Goal: Information Seeking & Learning: Learn about a topic

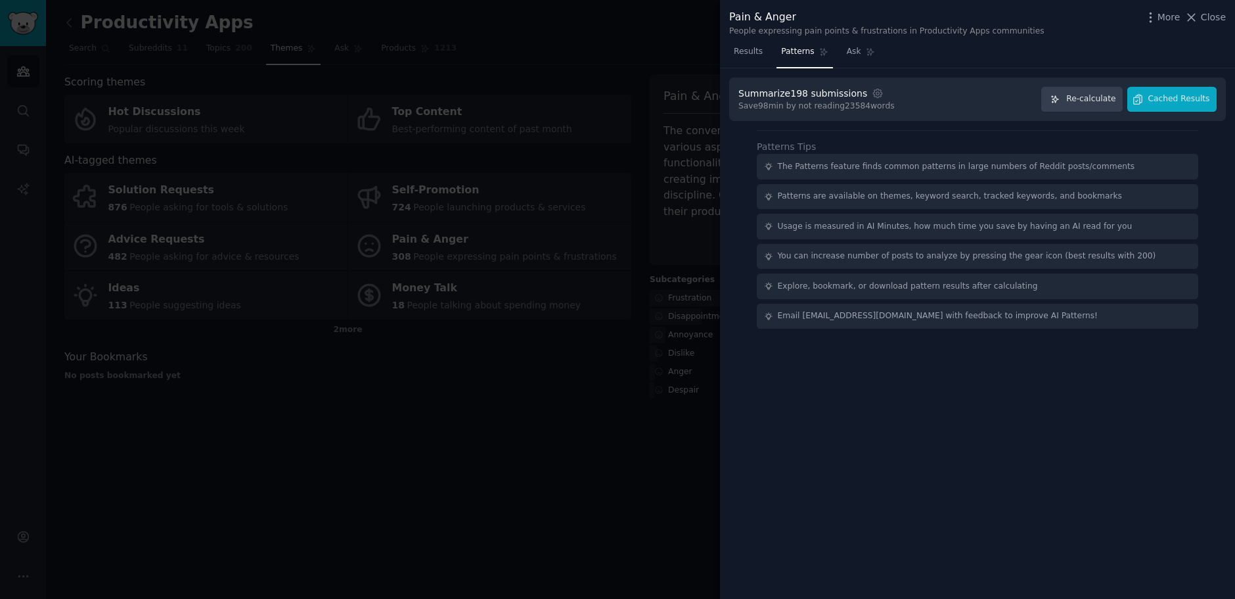
click at [467, 70] on div at bounding box center [617, 299] width 1235 height 599
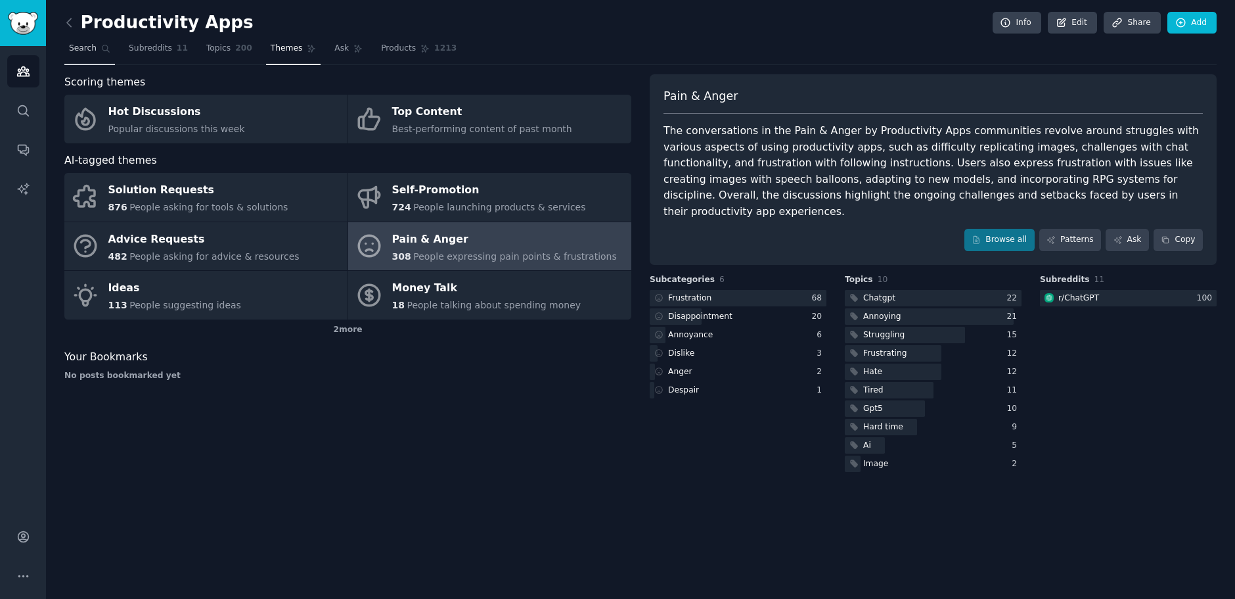
click at [84, 51] on span "Search" at bounding box center [83, 49] width 28 height 12
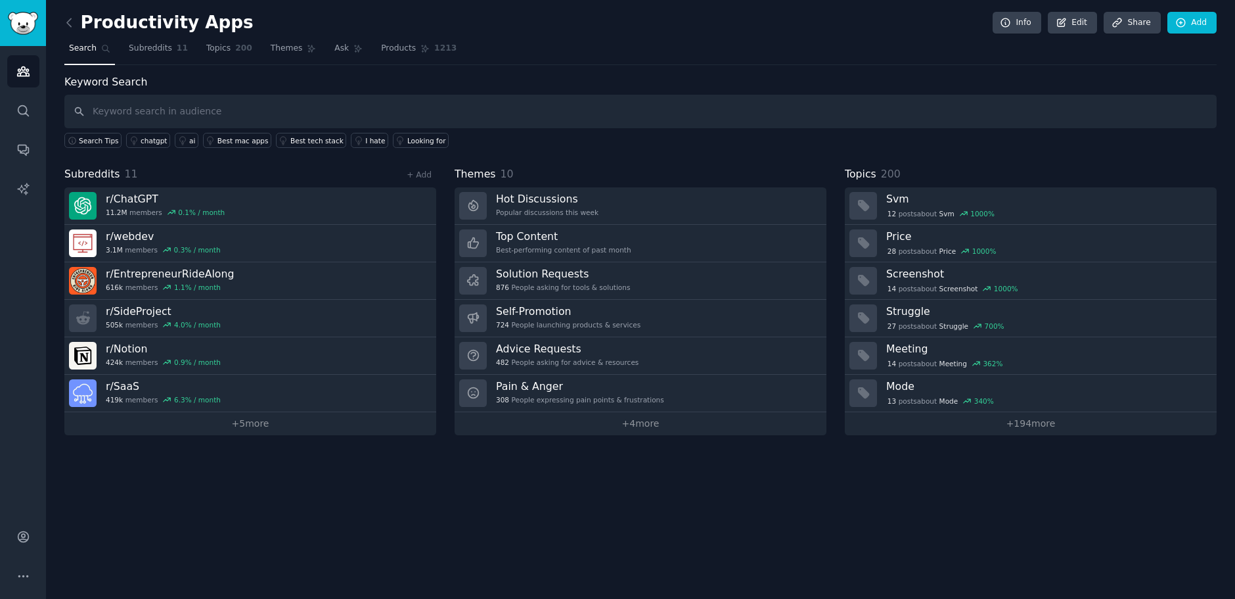
click at [82, 51] on span "Search" at bounding box center [83, 49] width 28 height 12
click at [144, 49] on span "Subreddits" at bounding box center [150, 49] width 43 height 12
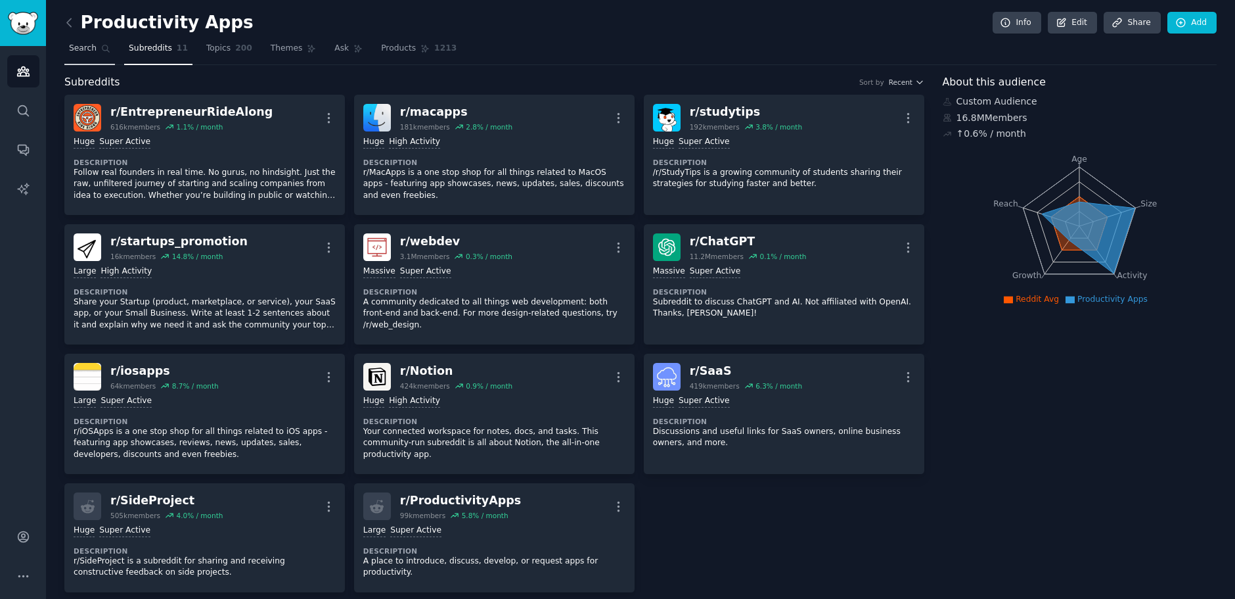
click at [85, 45] on span "Search" at bounding box center [83, 49] width 28 height 12
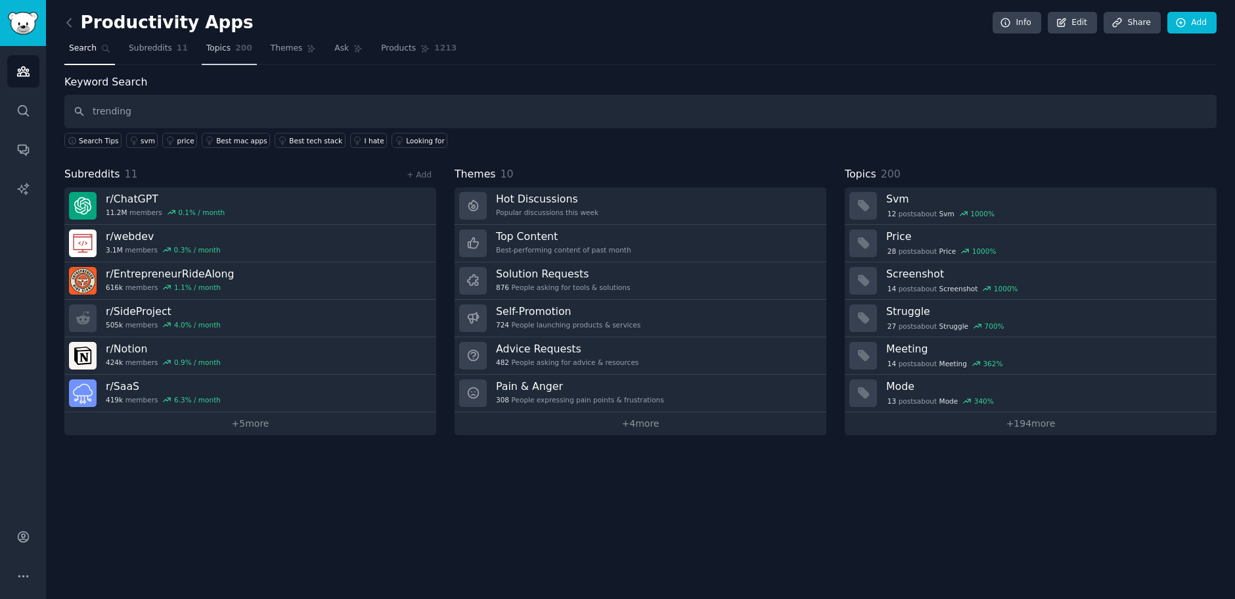
type input "trending"
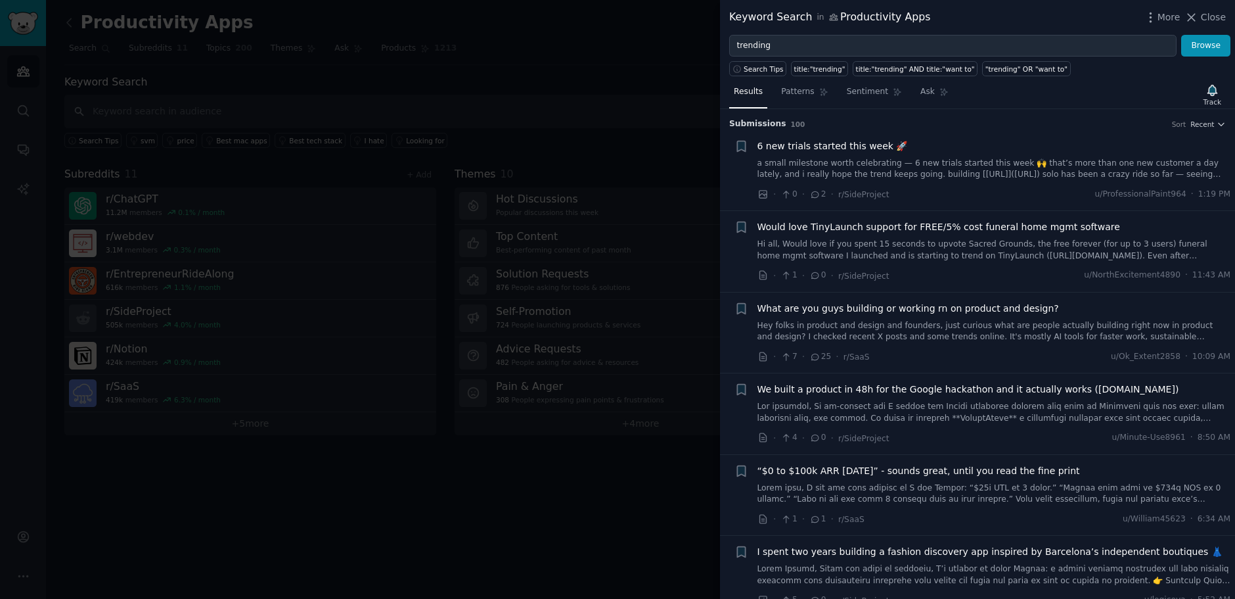
click at [298, 116] on div at bounding box center [617, 299] width 1235 height 599
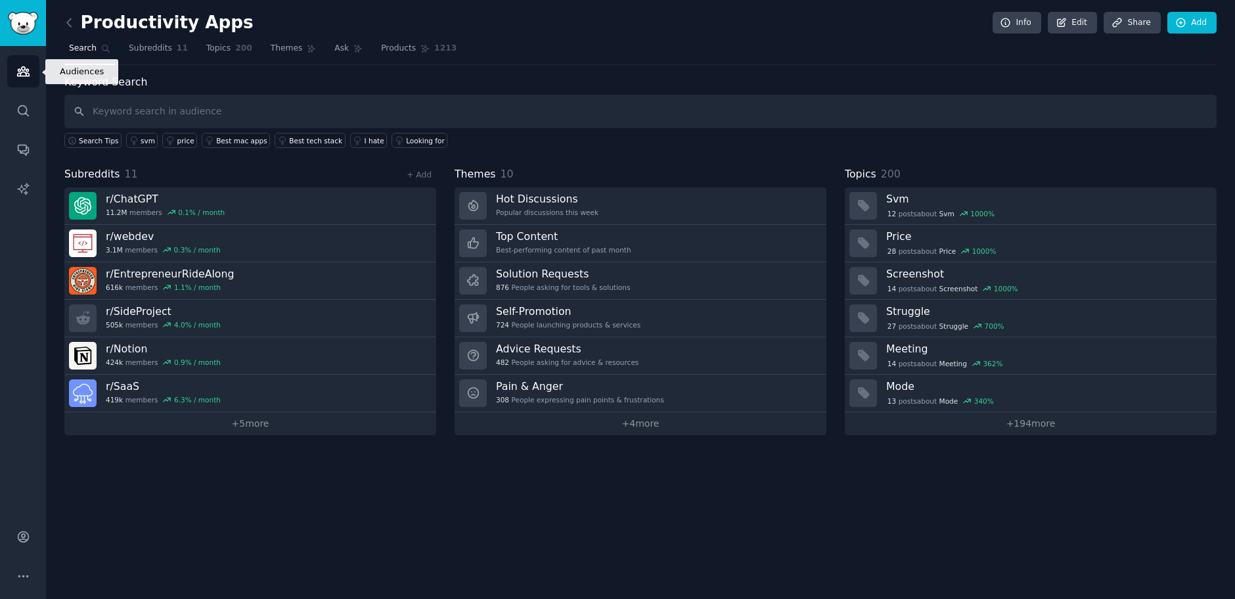
click at [28, 73] on icon "Sidebar" at bounding box center [23, 71] width 12 height 9
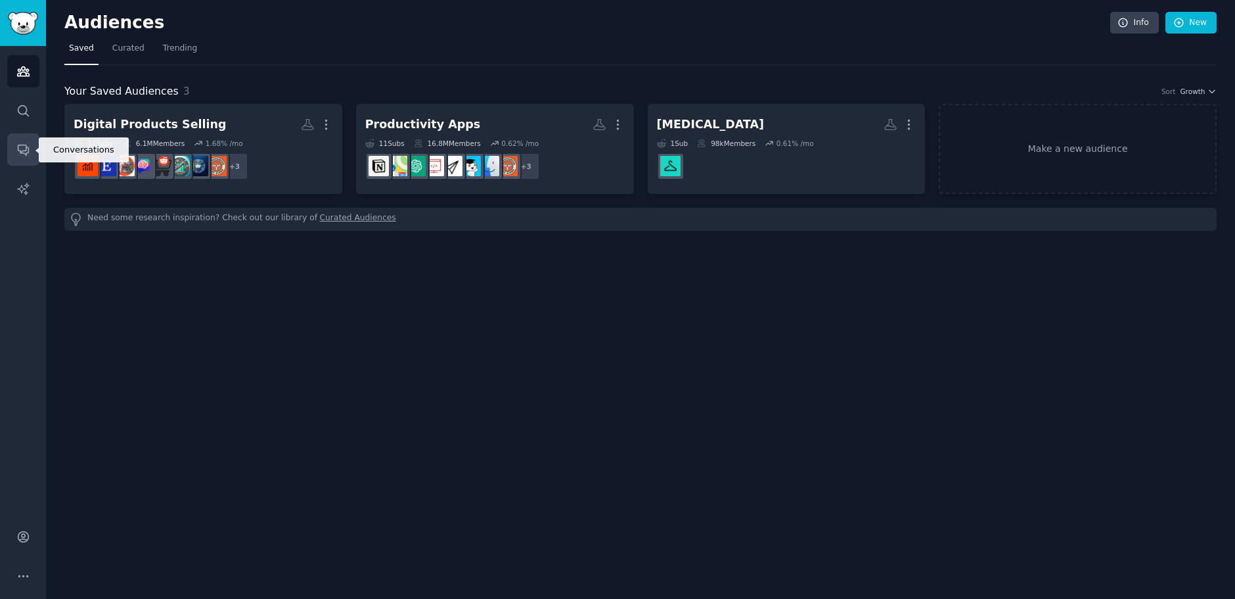
click at [24, 145] on icon "Sidebar" at bounding box center [23, 150] width 11 height 11
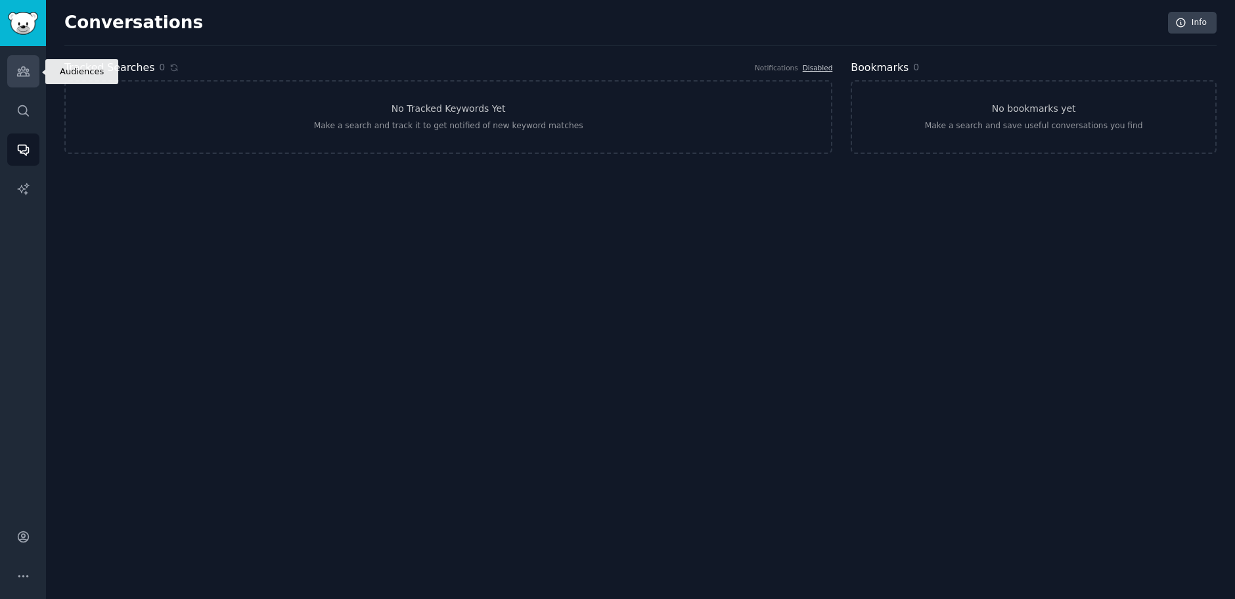
click at [22, 72] on icon "Sidebar" at bounding box center [23, 71] width 12 height 9
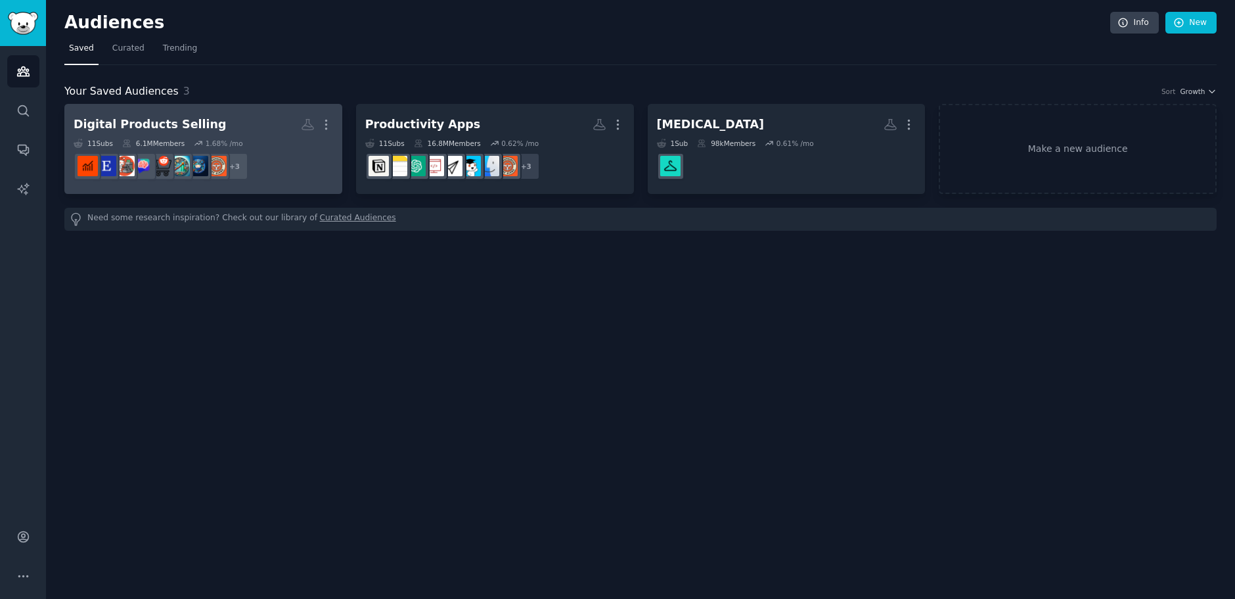
click at [281, 149] on dd "r/business, r/Entrepreneurs, r/AffiliateMarket + 3" at bounding box center [204, 166] width 260 height 37
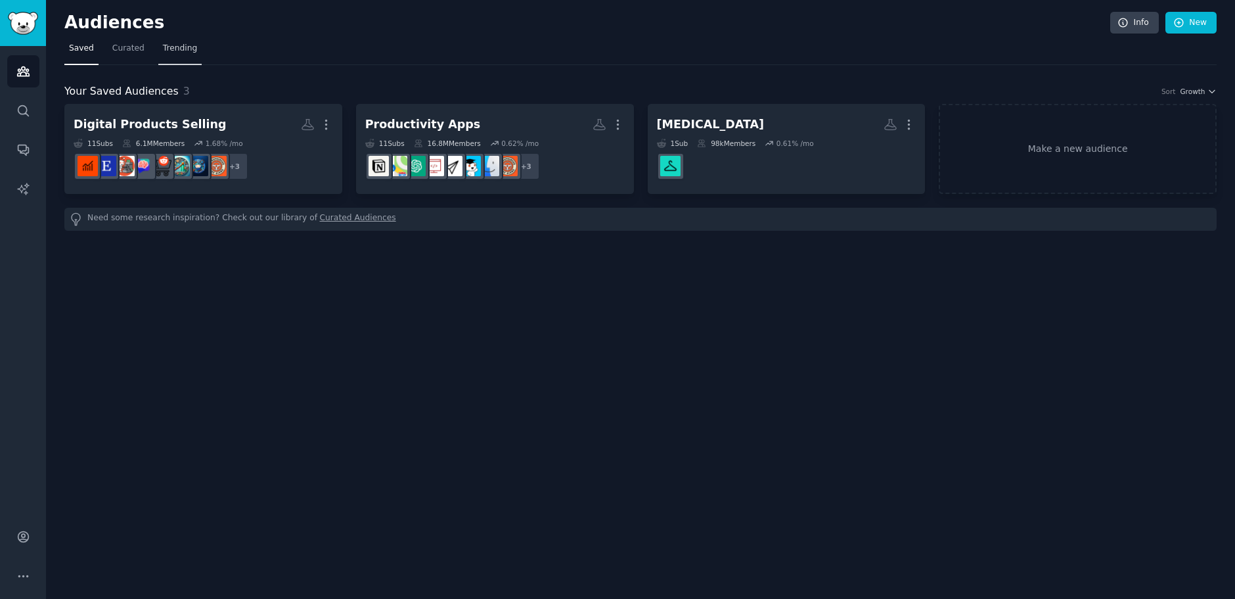
click at [179, 47] on span "Trending" at bounding box center [180, 49] width 34 height 12
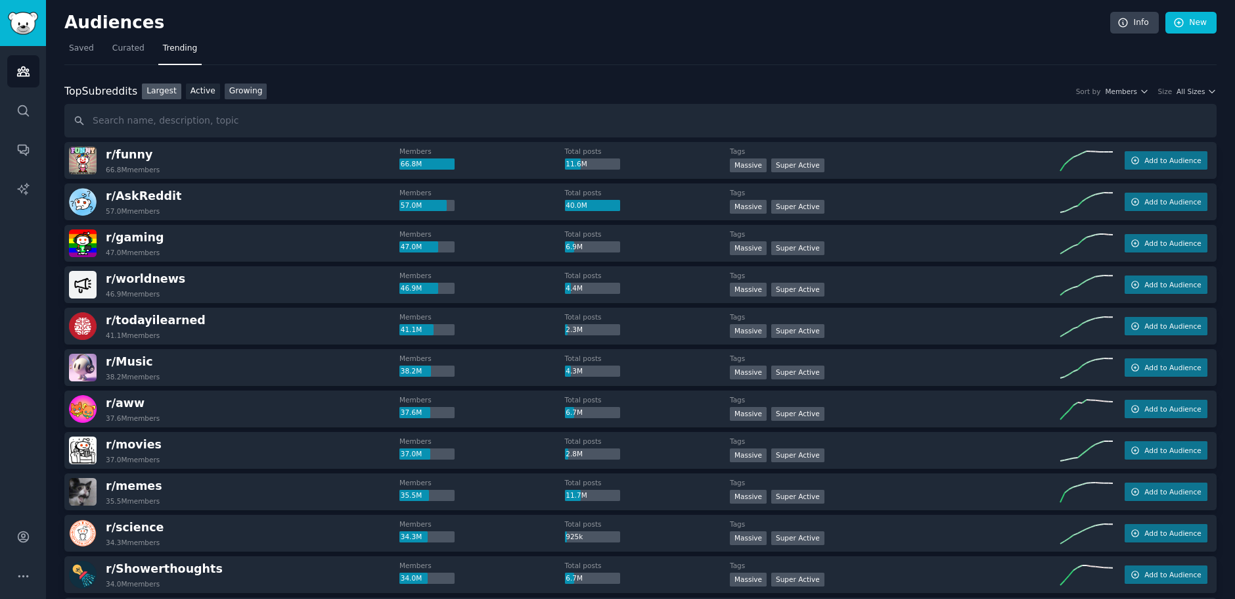
click at [225, 93] on link "Growing" at bounding box center [246, 91] width 43 height 16
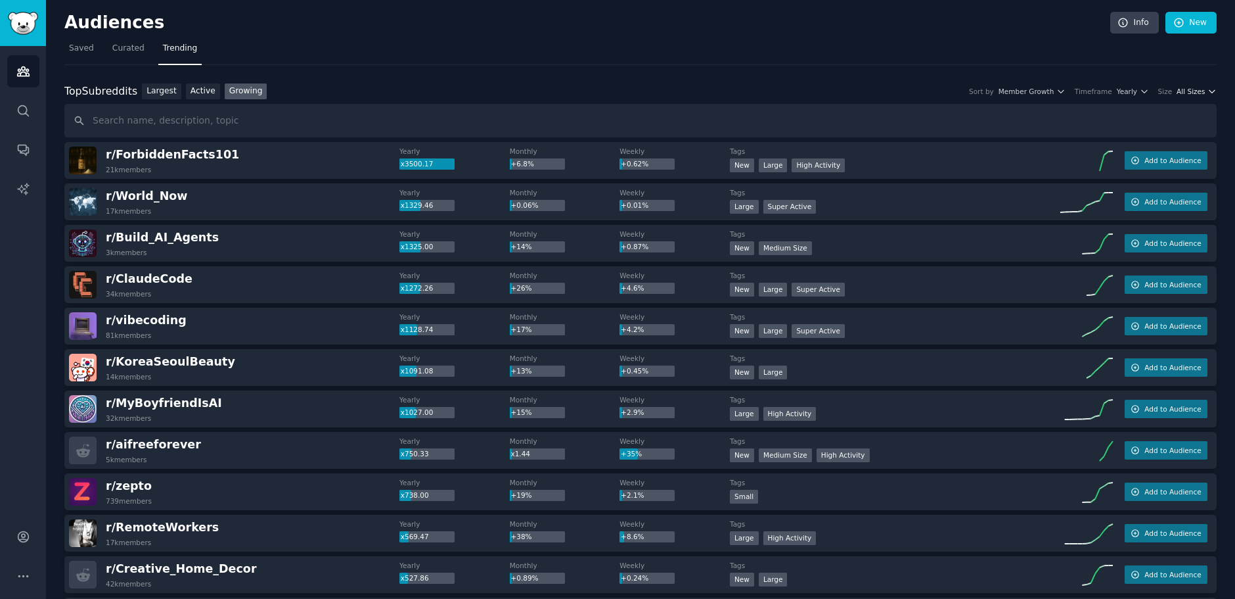
click at [1208, 91] on icon "button" at bounding box center [1212, 91] width 9 height 9
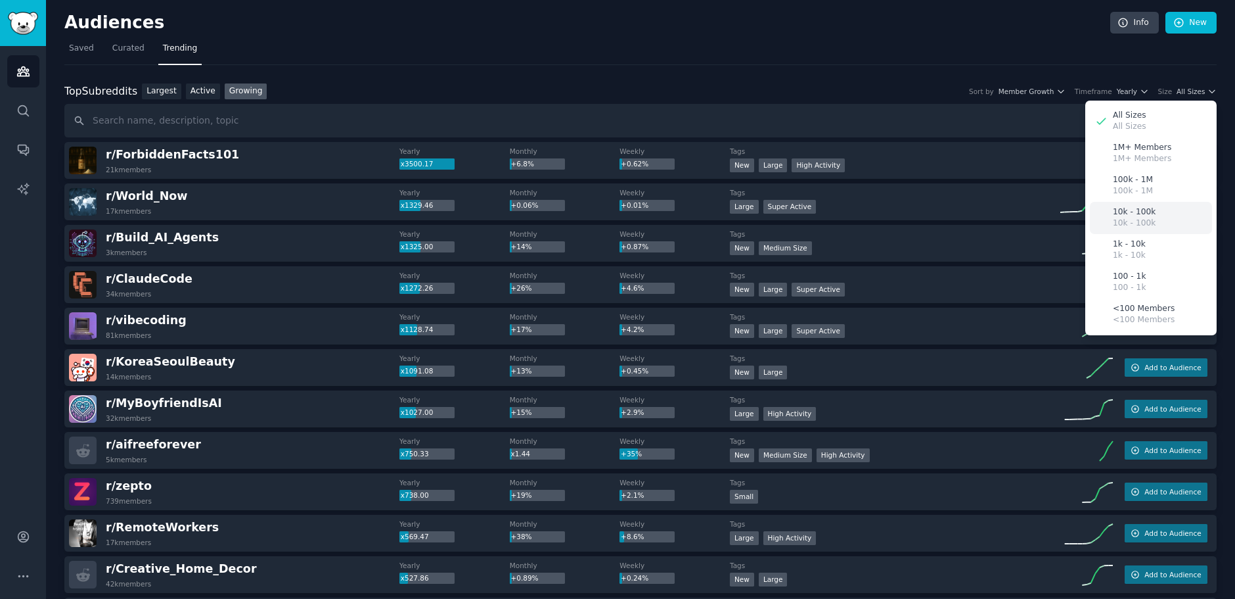
click at [1138, 214] on p "10k - 100k" at bounding box center [1134, 212] width 43 height 12
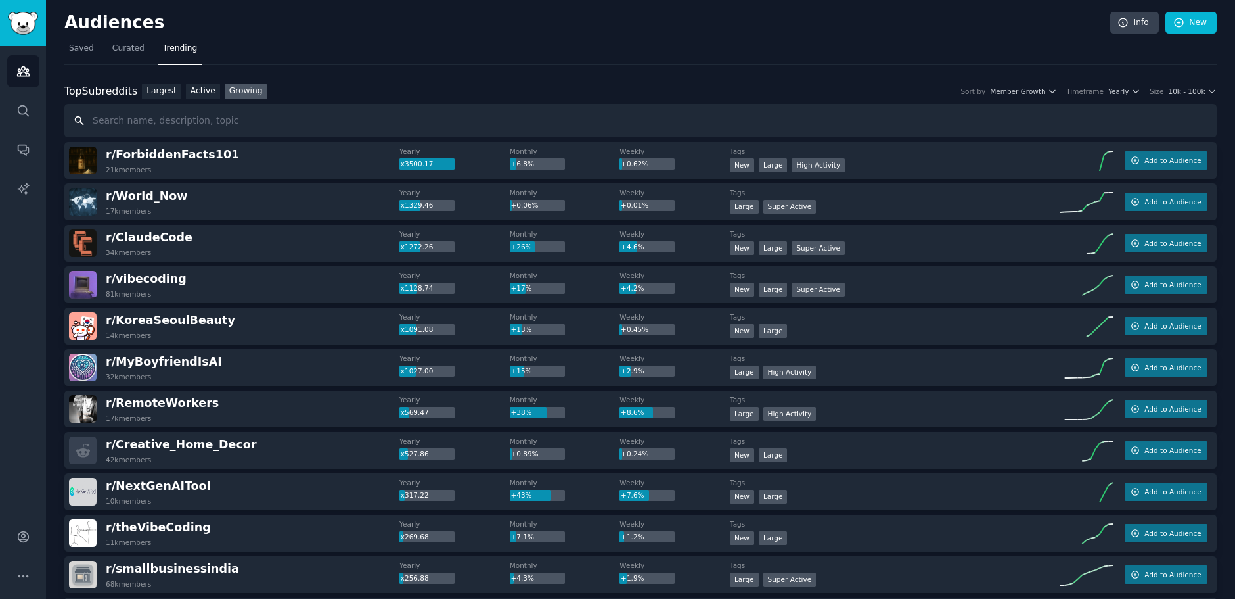
click at [163, 124] on input "text" at bounding box center [640, 121] width 1153 height 34
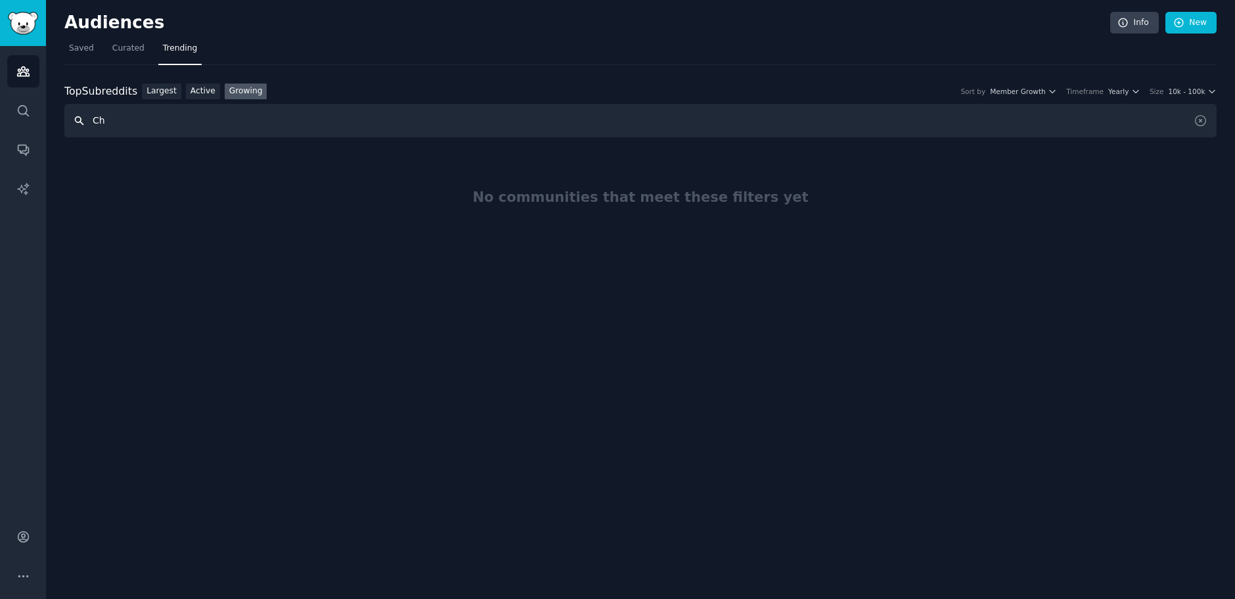
type input "C"
type input "prompt engineering"
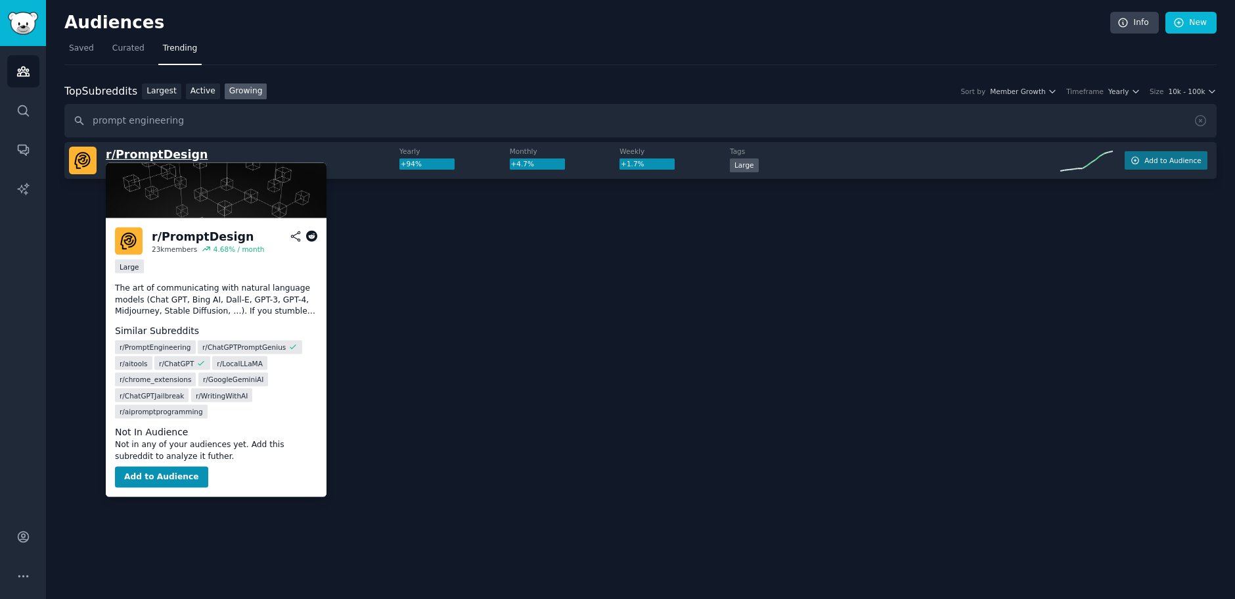
click at [166, 156] on span "r/ PromptDesign" at bounding box center [157, 154] width 102 height 13
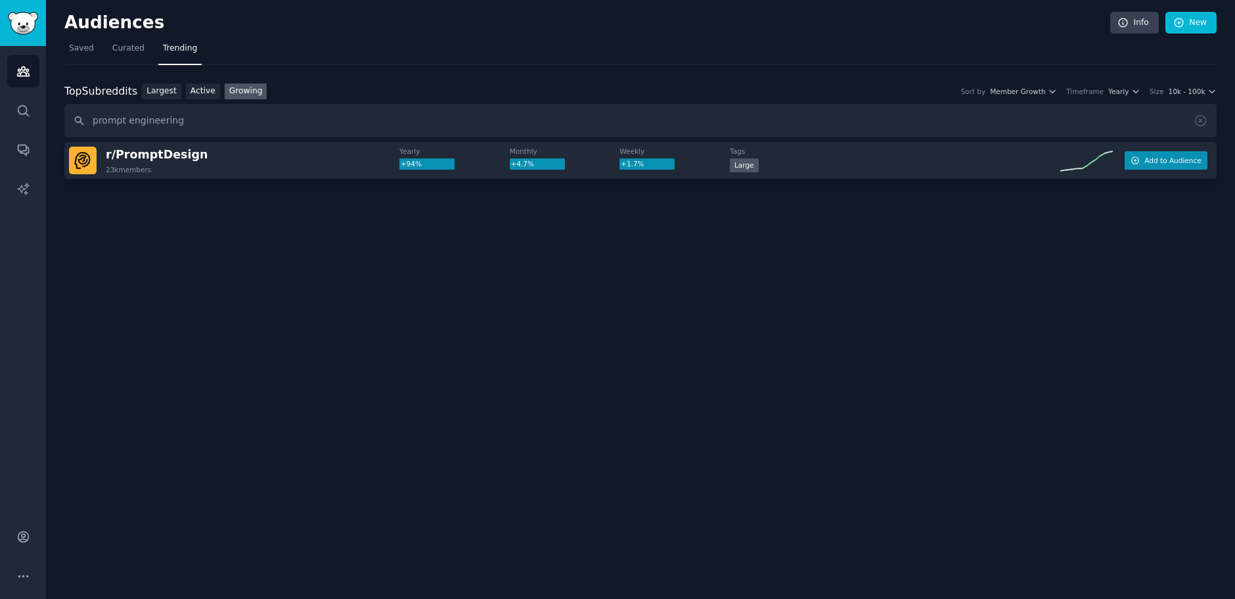
click at [1162, 161] on span "Add to Audience" at bounding box center [1173, 160] width 57 height 9
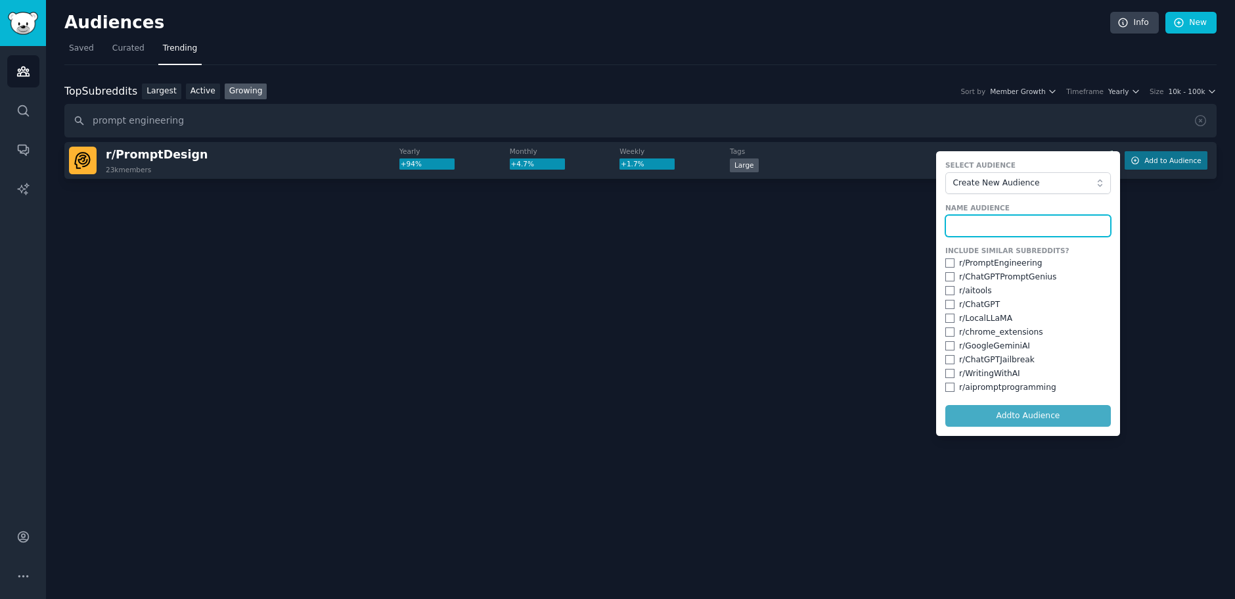
click at [971, 223] on input "text" at bounding box center [1029, 226] width 166 height 22
click at [996, 224] on input "Prompt Egineering" at bounding box center [1029, 226] width 166 height 22
click at [1022, 227] on input "Prompt Egineering" at bounding box center [1029, 226] width 166 height 22
type input "Prompt Engineering"
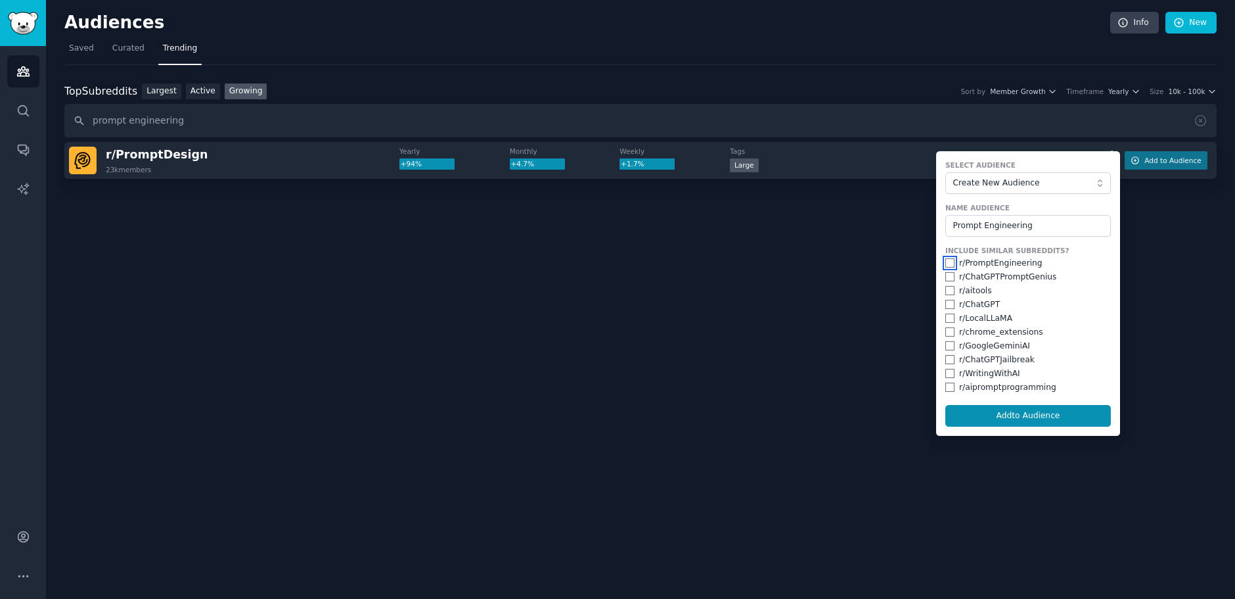
click at [952, 262] on input "checkbox" at bounding box center [950, 262] width 9 height 9
checkbox input "true"
click at [946, 270] on div "Include Similar Subreddits? r/ PromptEngineering r/ ChatGPTPromptGenius r/ aito…" at bounding box center [1029, 319] width 166 height 147
click at [950, 274] on input "checkbox" at bounding box center [950, 276] width 9 height 9
checkbox input "true"
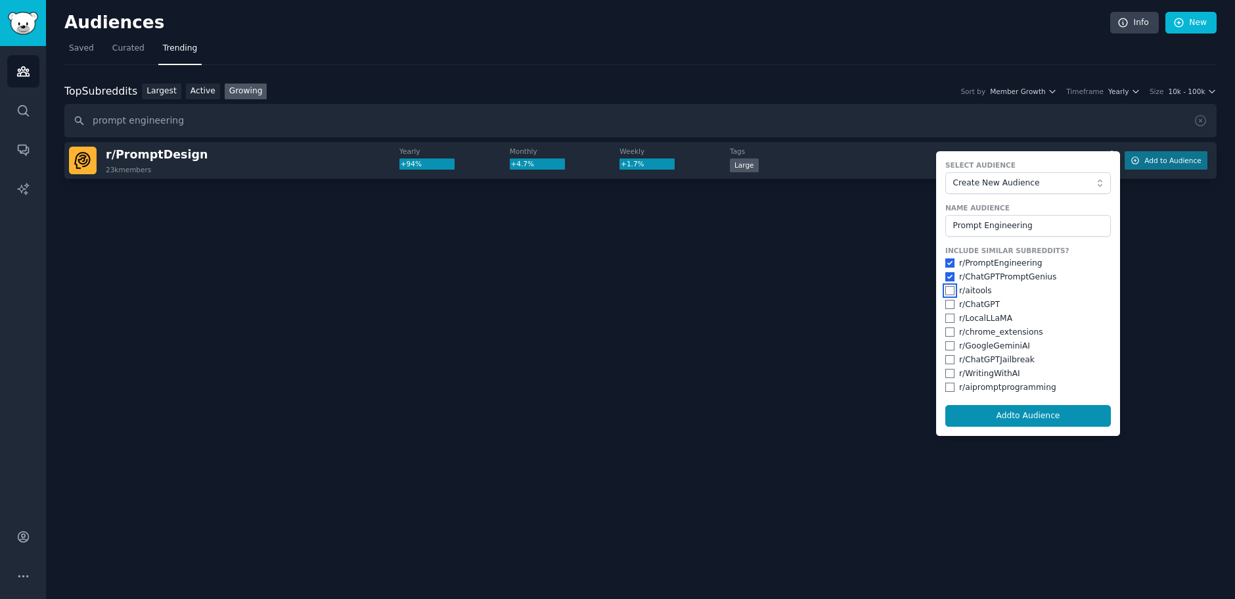
click at [948, 287] on input "checkbox" at bounding box center [950, 290] width 9 height 9
checkbox input "true"
click at [948, 304] on input "checkbox" at bounding box center [950, 304] width 9 height 9
checkbox input "true"
click at [952, 359] on input "checkbox" at bounding box center [950, 359] width 9 height 9
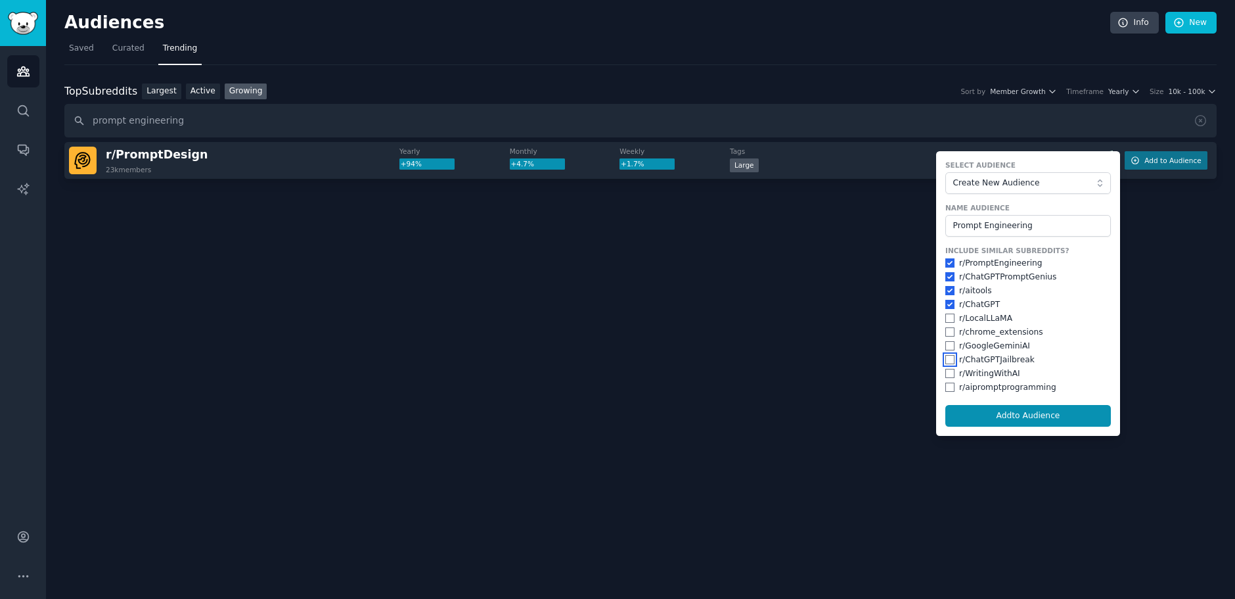
checkbox input "true"
click at [947, 373] on input "checkbox" at bounding box center [950, 373] width 9 height 9
checkbox input "true"
click at [949, 387] on input "checkbox" at bounding box center [950, 386] width 9 height 9
checkbox input "true"
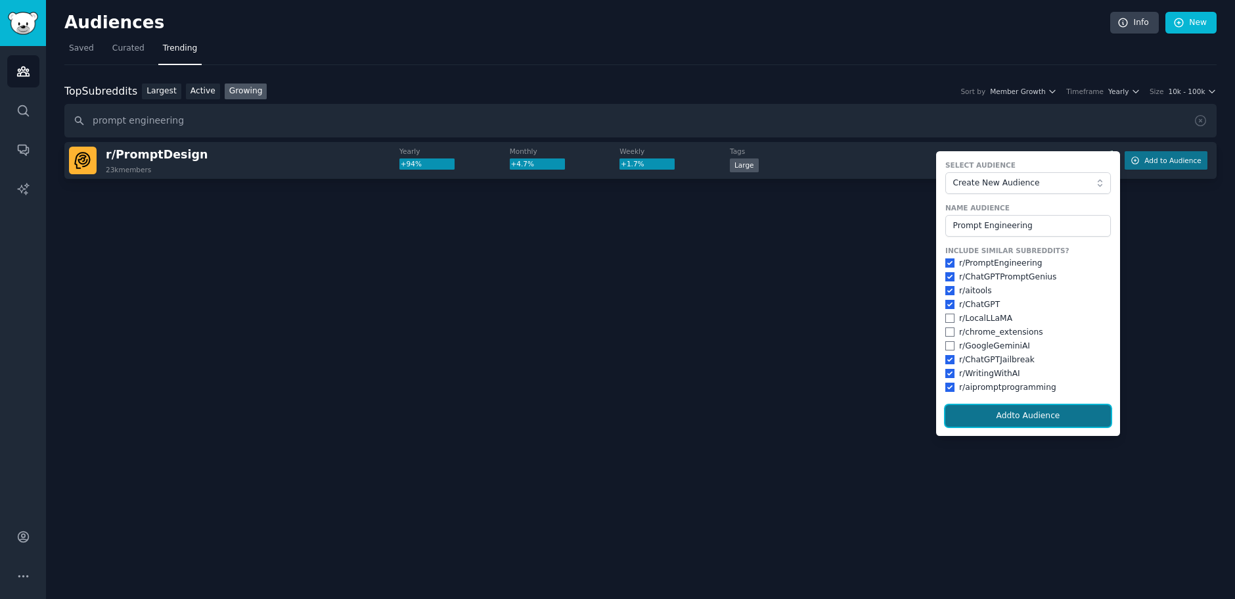
click at [1006, 411] on button "Add to Audience" at bounding box center [1029, 416] width 166 height 22
checkbox input "false"
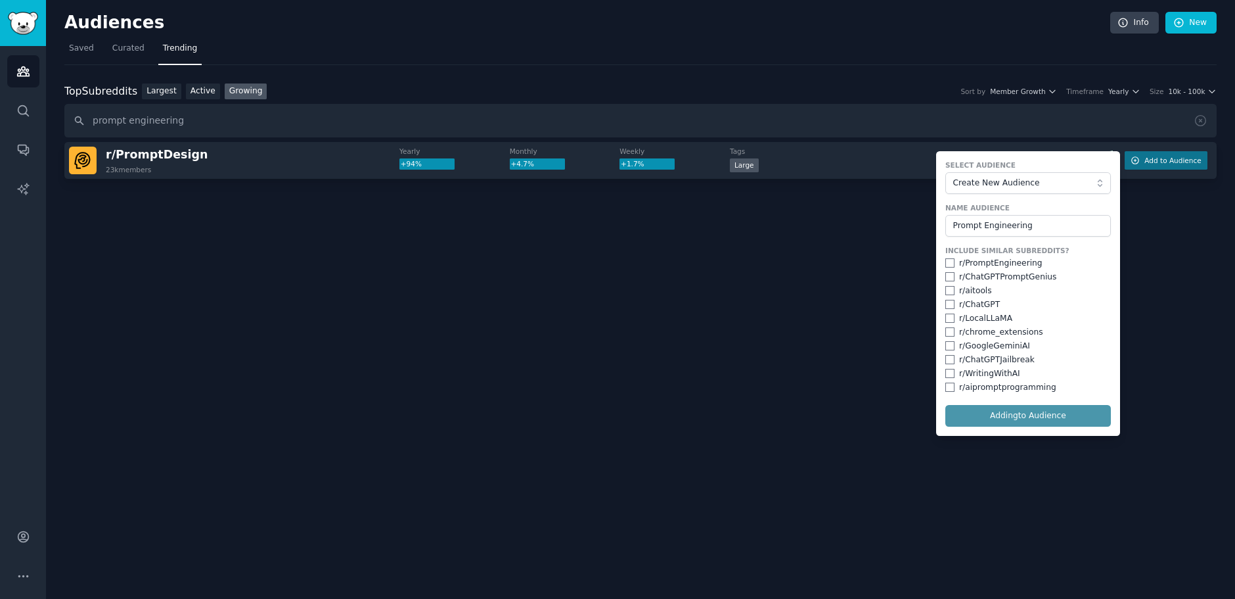
checkbox input "false"
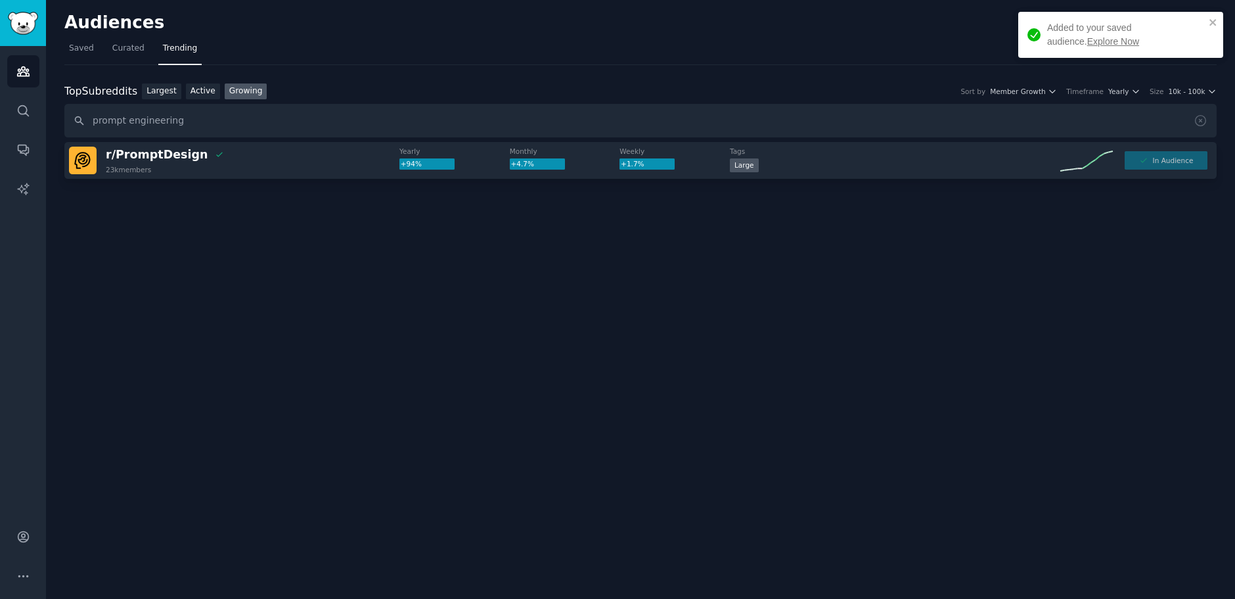
click at [1088, 42] on link "Explore Now" at bounding box center [1114, 41] width 52 height 11
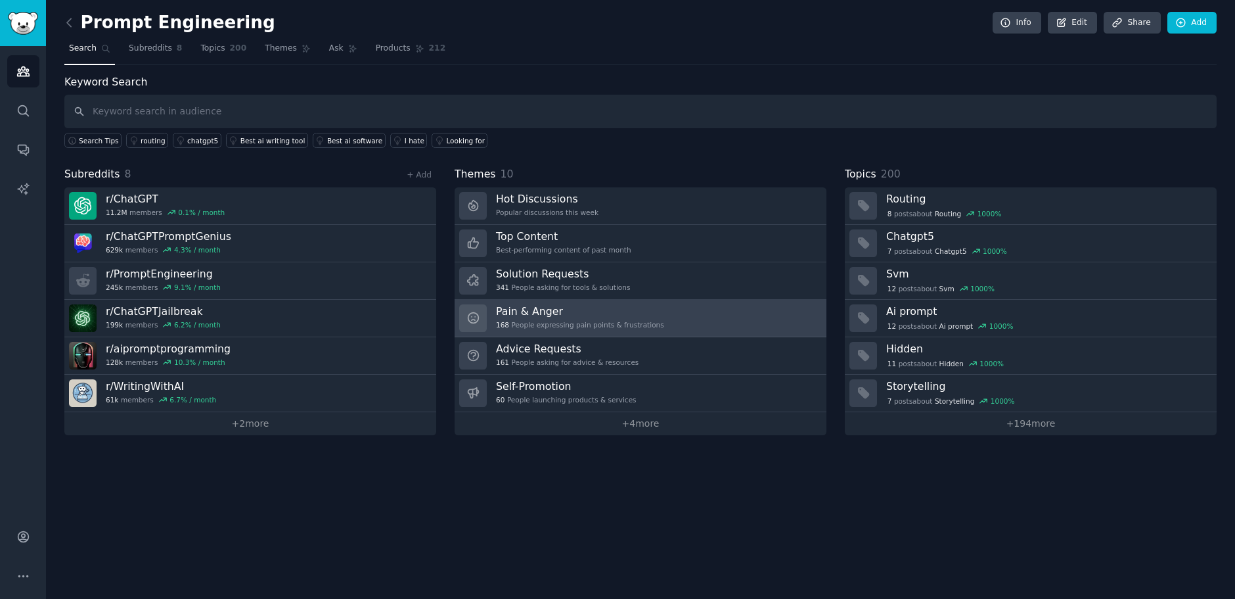
click at [535, 315] on h3 "Pain & Anger" at bounding box center [580, 311] width 168 height 14
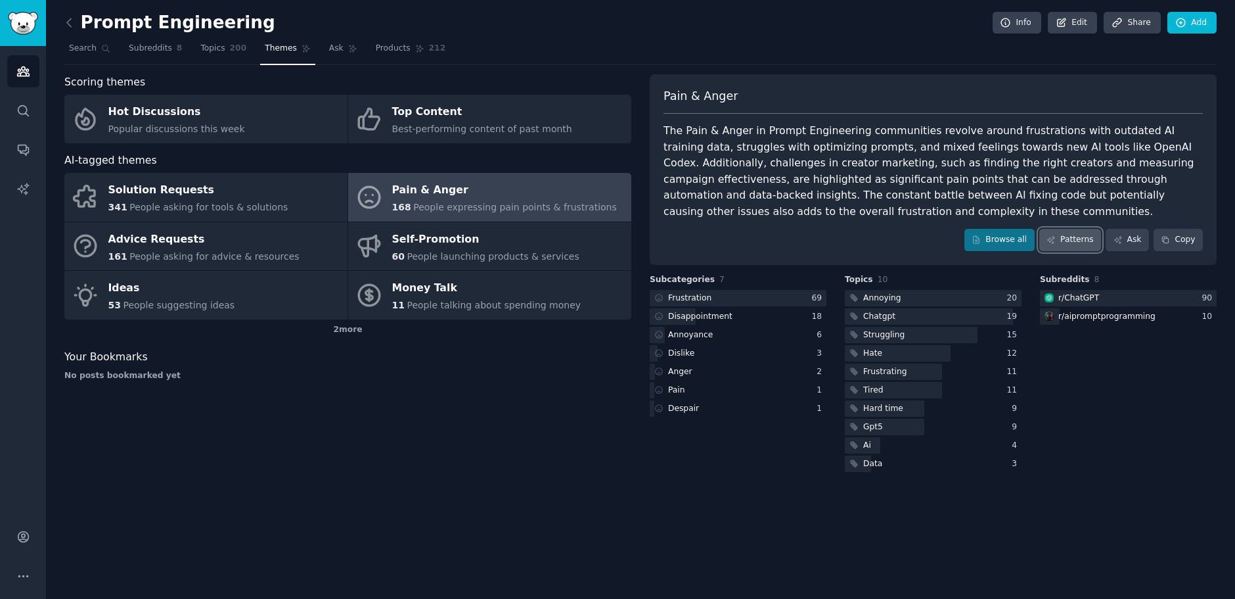
click at [1079, 241] on link "Patterns" at bounding box center [1071, 240] width 62 height 22
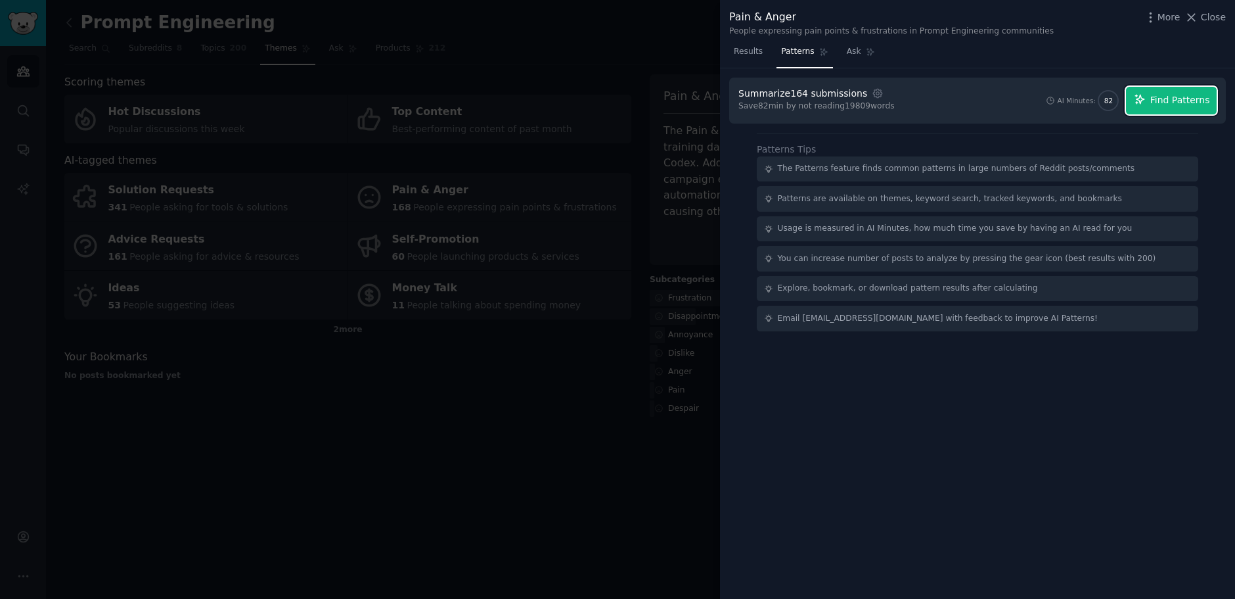
click at [1182, 98] on span "Find Patterns" at bounding box center [1181, 100] width 60 height 14
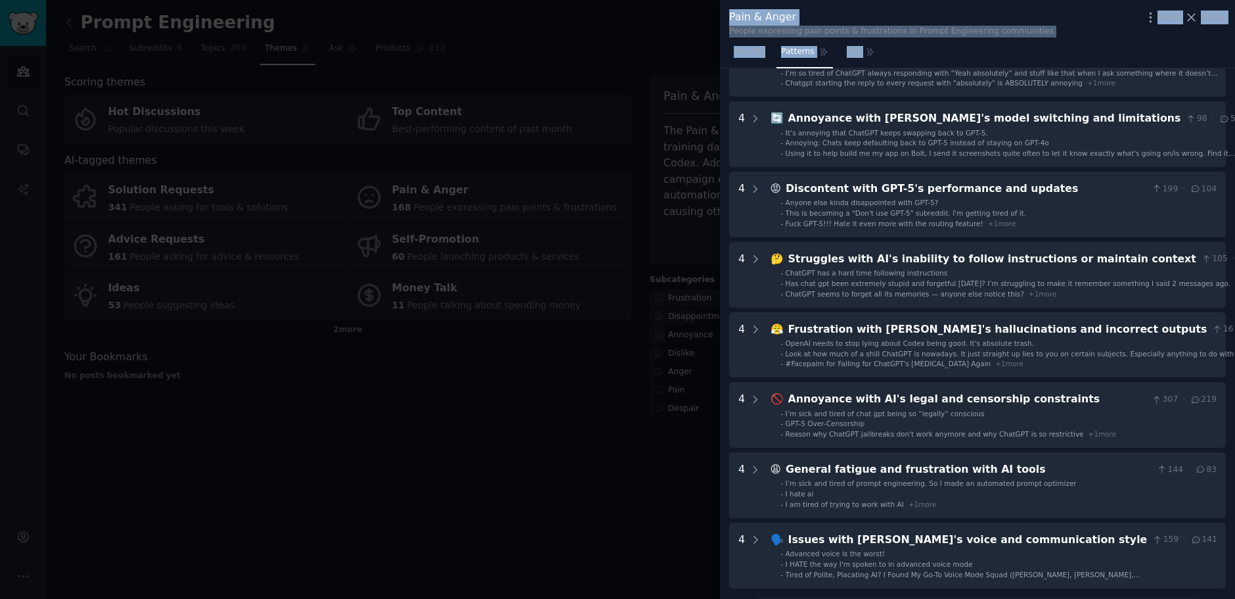
scroll to position [307, 0]
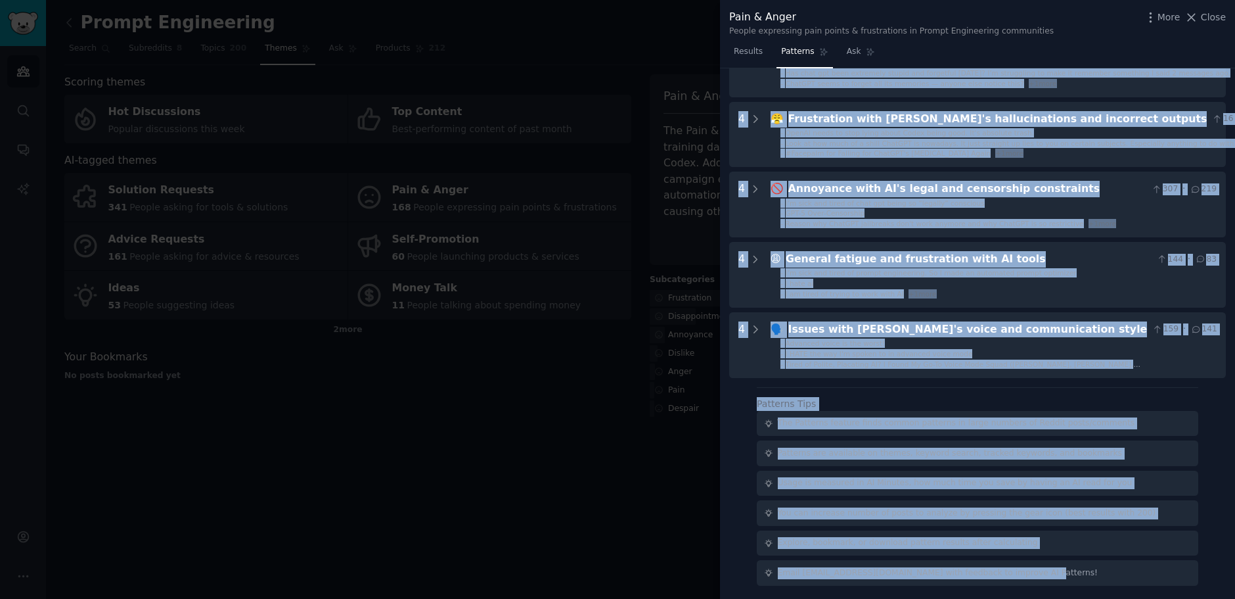
drag, startPoint x: 765, startPoint y: 89, endPoint x: 1047, endPoint y: 574, distance: 560.4
click at [1047, 574] on div "Download Reset Share Pattern s 8 4 🔄 Frustration with ChatGPT's repetitive and …" at bounding box center [977, 333] width 515 height 531
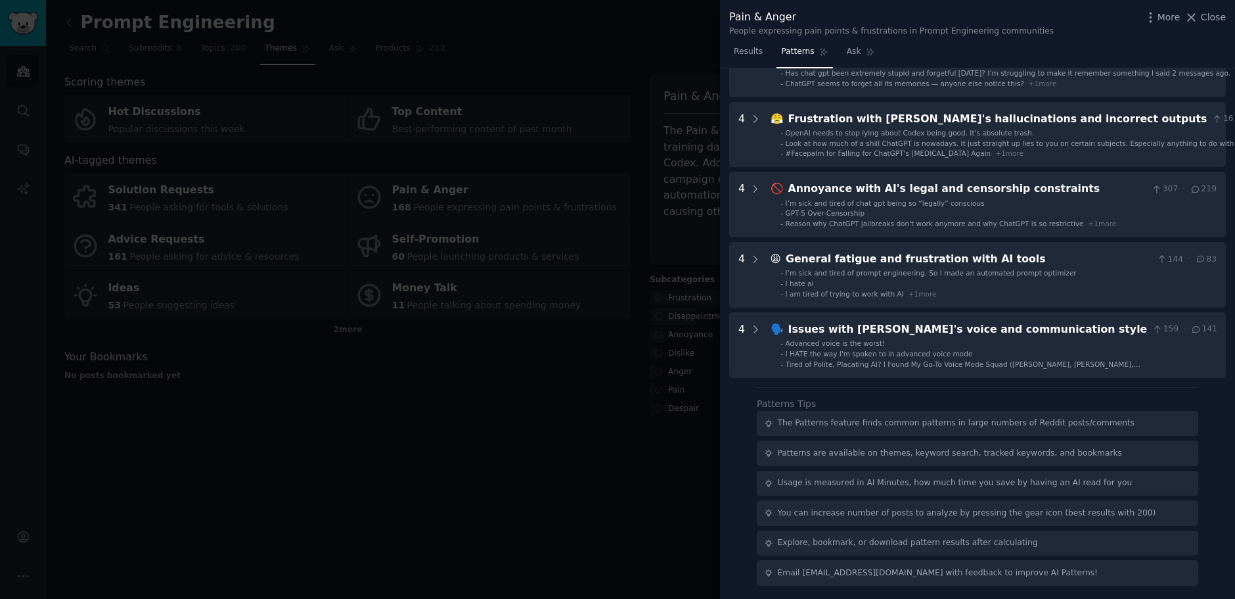
drag, startPoint x: 839, startPoint y: 131, endPoint x: 890, endPoint y: 15, distance: 126.8
click at [890, 15] on div "Pain & Anger" at bounding box center [891, 17] width 325 height 16
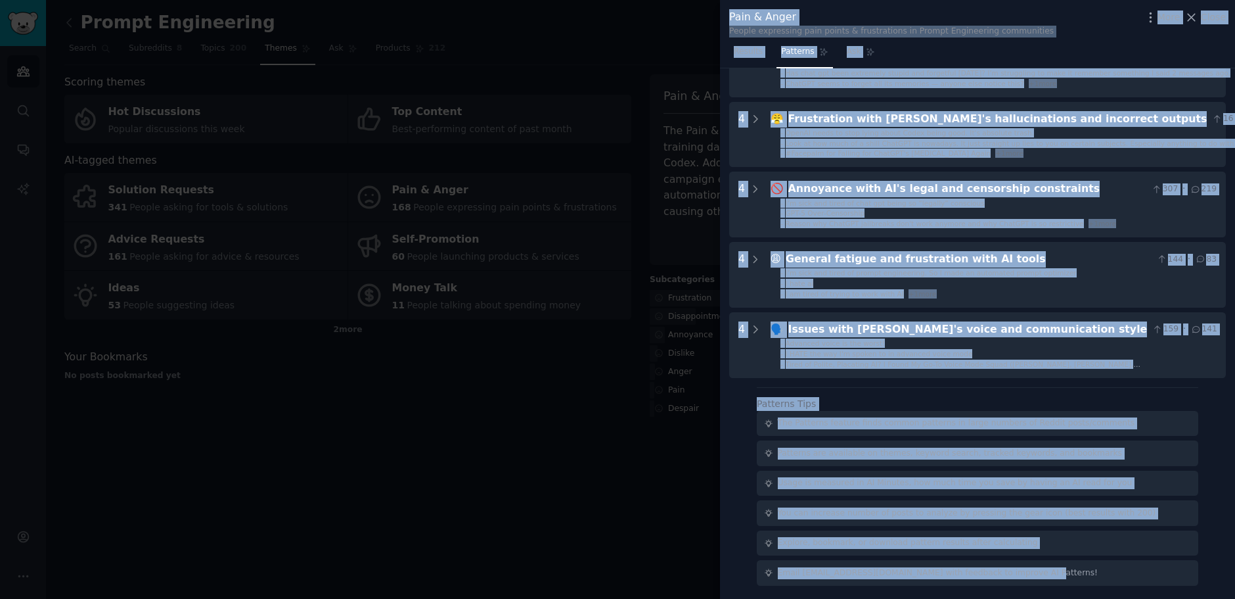
drag, startPoint x: 729, startPoint y: 8, endPoint x: 1080, endPoint y: 581, distance: 671.6
click at [1080, 581] on div "Pain & Anger People expressing pain points & frustrations in Prompt Engineering…" at bounding box center [977, 299] width 515 height 599
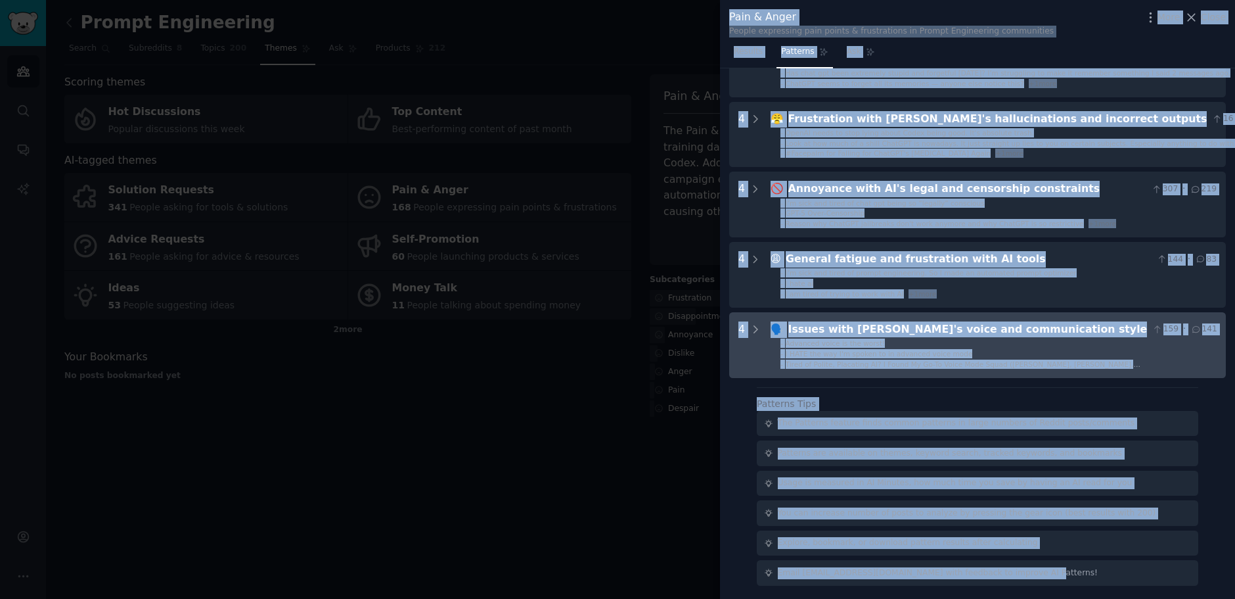
copy div "Pain & Anger People expressing pain points & frustrations in Prompt Engineering…"
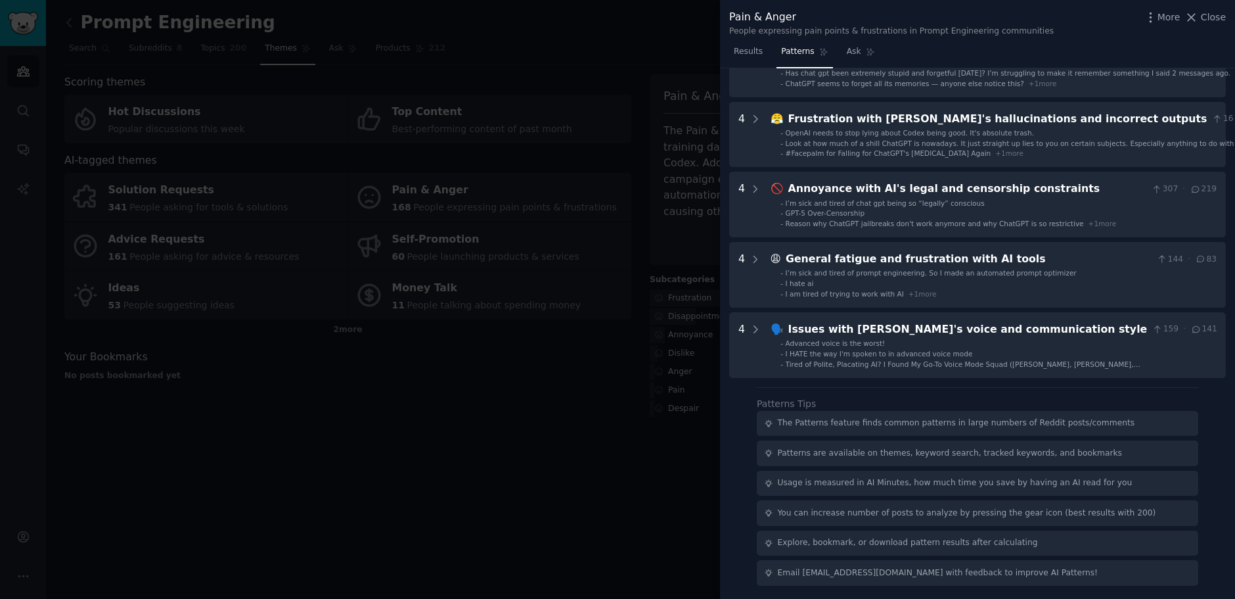
click at [691, 67] on div at bounding box center [617, 299] width 1235 height 599
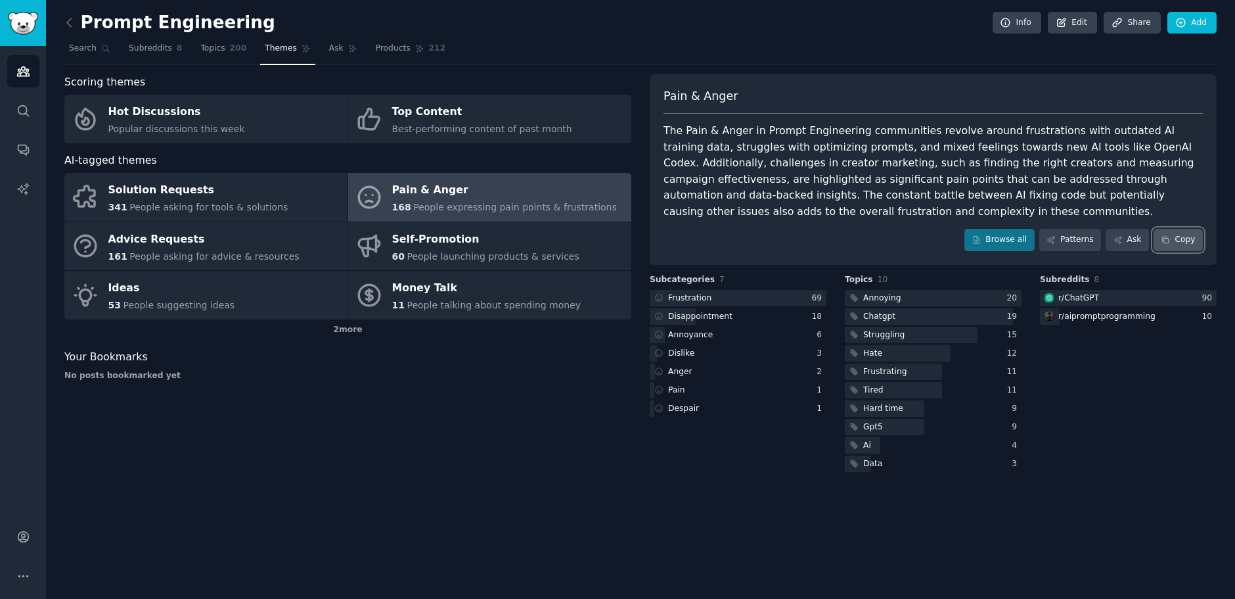
click at [1180, 242] on button "Copy" at bounding box center [1178, 240] width 49 height 22
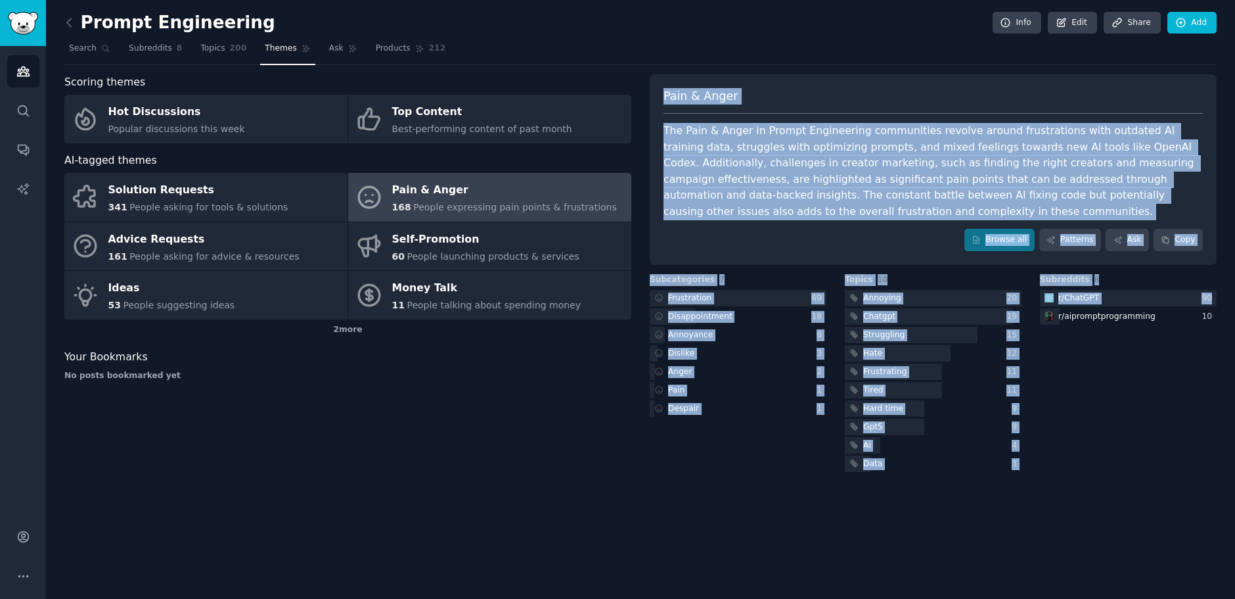
drag, startPoint x: 659, startPoint y: 78, endPoint x: 1164, endPoint y: 524, distance: 674.1
click at [1164, 524] on div "Prompt Engineering Info Edit Share Add Search Subreddits 8 Topics 200 Themes As…" at bounding box center [640, 299] width 1189 height 599
copy div "Pain & Anger The Pain & Anger in Prompt Engineering communities revolve around …"
drag, startPoint x: 903, startPoint y: 161, endPoint x: 788, endPoint y: 233, distance: 135.8
click at [788, 233] on div "Browse all Patterns Ask Copy" at bounding box center [934, 240] width 540 height 22
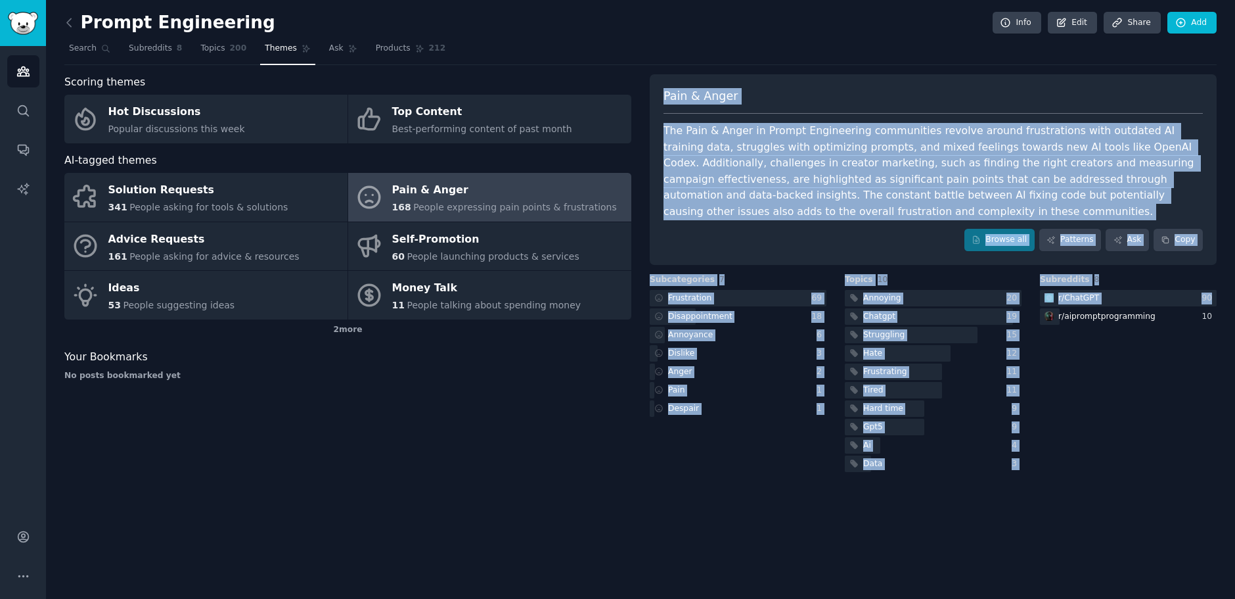
drag, startPoint x: 665, startPoint y: 95, endPoint x: 1030, endPoint y: 457, distance: 514.4
click at [1041, 488] on div "Prompt Engineering Info Edit Share Add Search Subreddits 8 Topics 200 Themes As…" at bounding box center [640, 299] width 1189 height 599
copy div "Pain & Anger The Pain & Anger in Prompt Engineering communities revolve around …"
click at [894, 231] on div "Browse all Patterns Ask Copy" at bounding box center [934, 240] width 540 height 22
click at [973, 89] on div "Pain & Anger" at bounding box center [934, 101] width 540 height 26
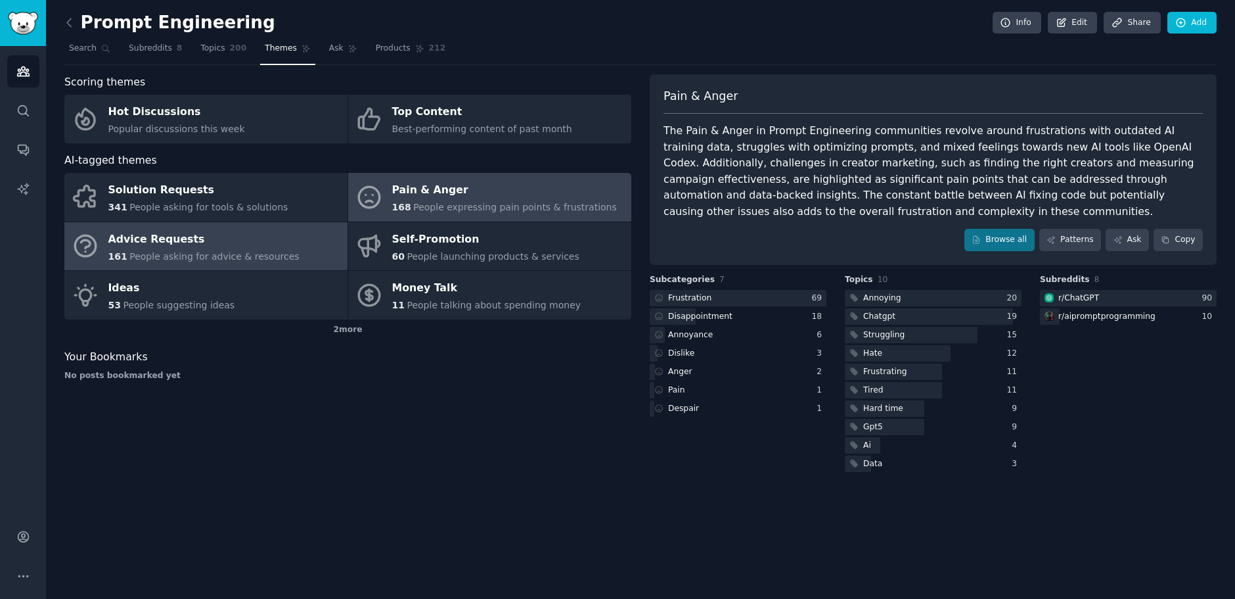
click at [149, 242] on div "Advice Requests" at bounding box center [203, 239] width 191 height 21
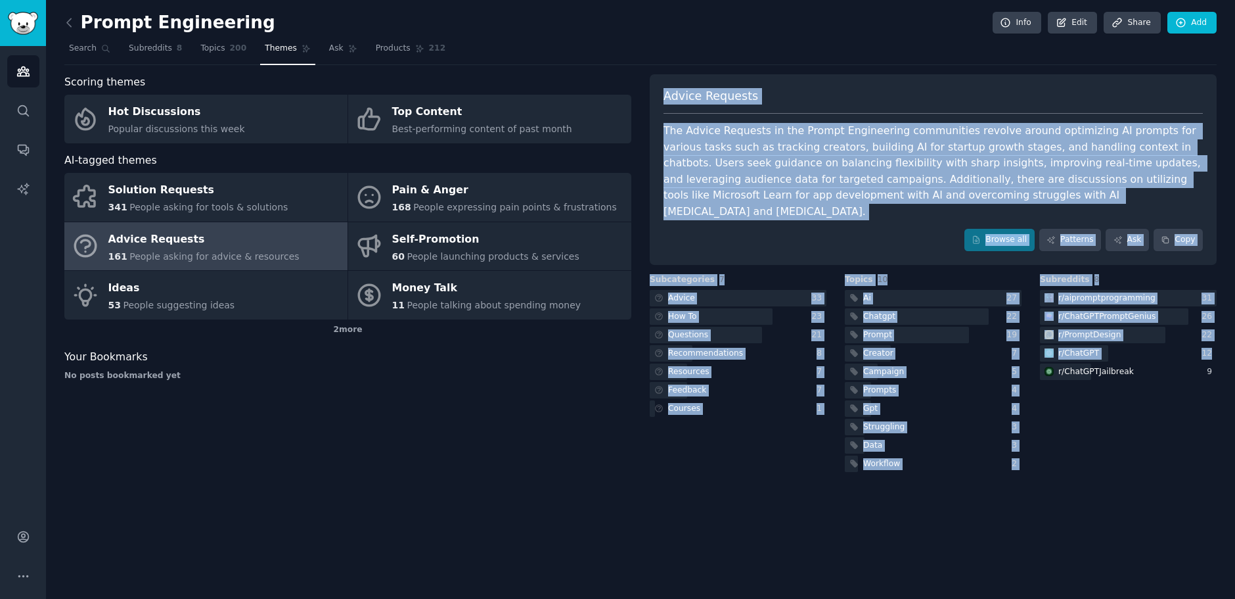
drag, startPoint x: 664, startPoint y: 93, endPoint x: 1088, endPoint y: 474, distance: 570.5
click at [1088, 474] on div "Prompt Engineering Info Edit Share Add Search Subreddits 8 Topics 200 Themes As…" at bounding box center [640, 299] width 1189 height 599
copy div "Advice Requests The Advice Requests in the Prompt Engineering communities revol…"
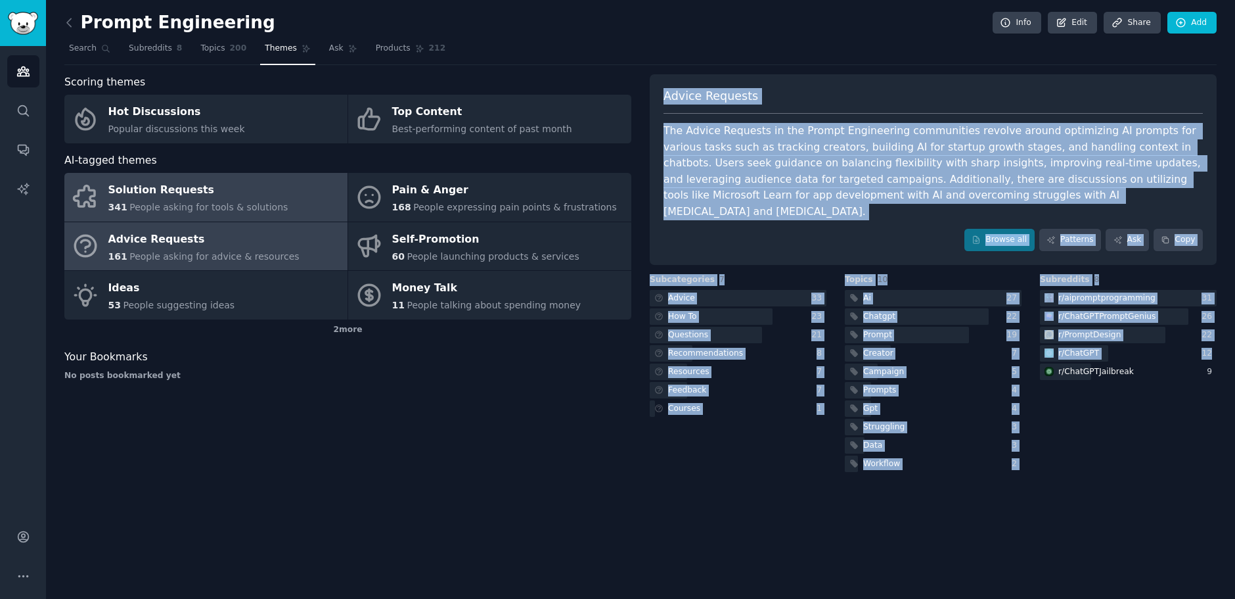
click at [185, 190] on div "Solution Requests" at bounding box center [198, 190] width 180 height 21
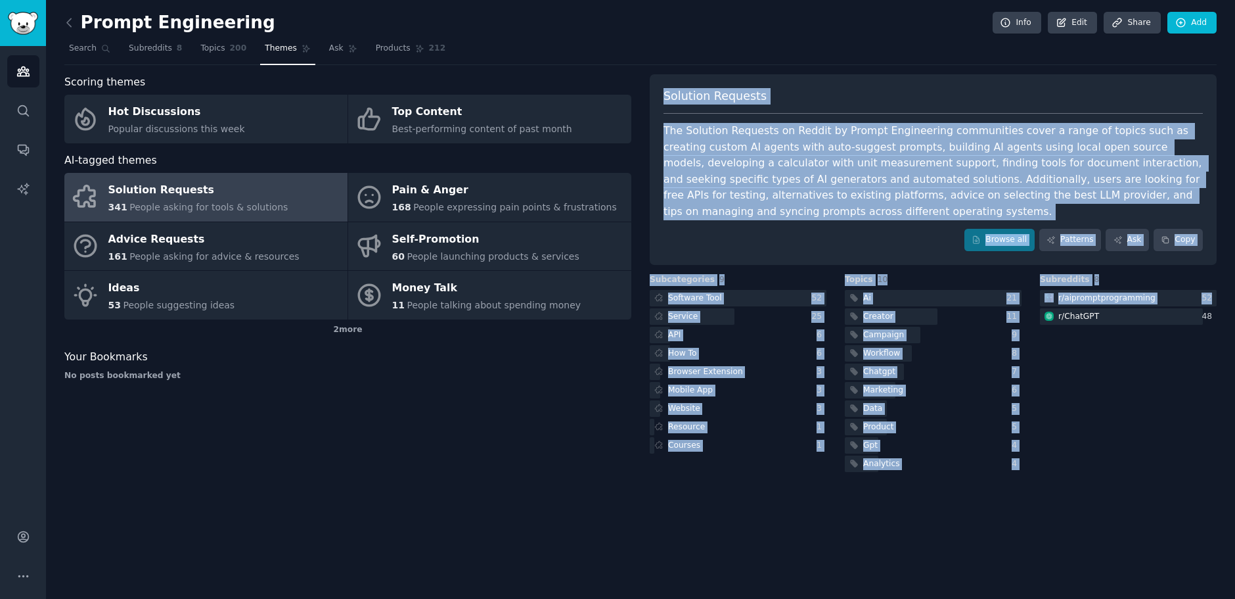
drag, startPoint x: 664, startPoint y: 94, endPoint x: 1097, endPoint y: 508, distance: 598.6
click at [1097, 508] on div "Prompt Engineering Info Edit Share Add Search Subreddits 8 Topics 200 Themes As…" at bounding box center [640, 299] width 1189 height 599
copy div "Solution Requests The Solution Requests on Reddit by Prompt Engineering communi…"
click at [1072, 229] on link "Patterns" at bounding box center [1071, 240] width 62 height 22
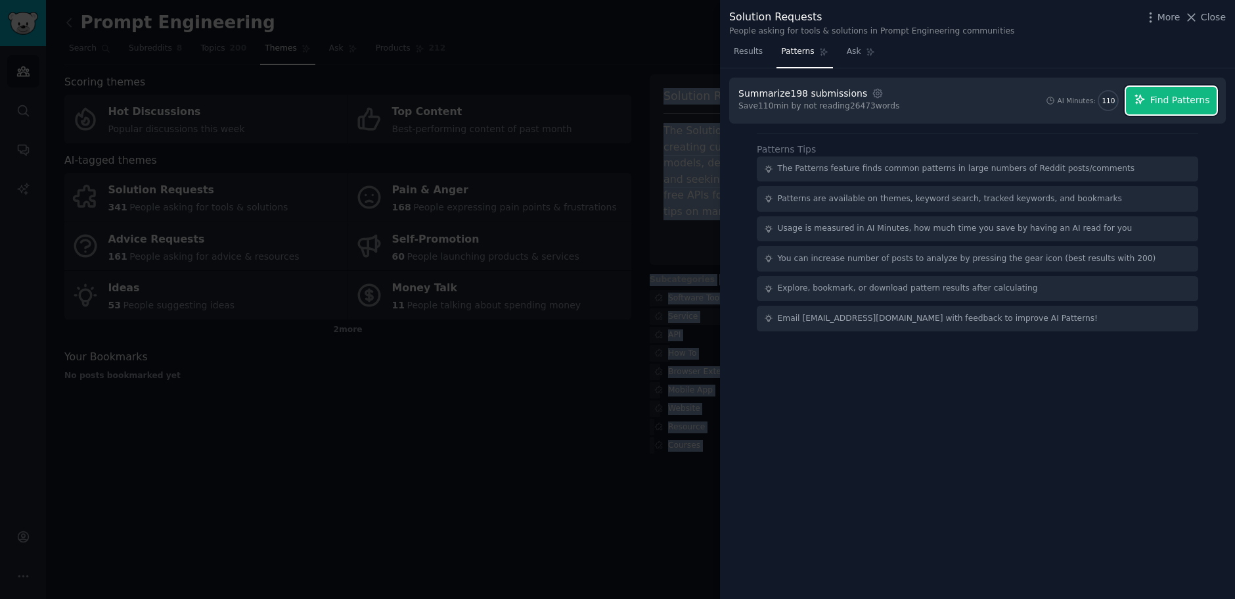
click at [1158, 99] on span "Find Patterns" at bounding box center [1181, 100] width 60 height 14
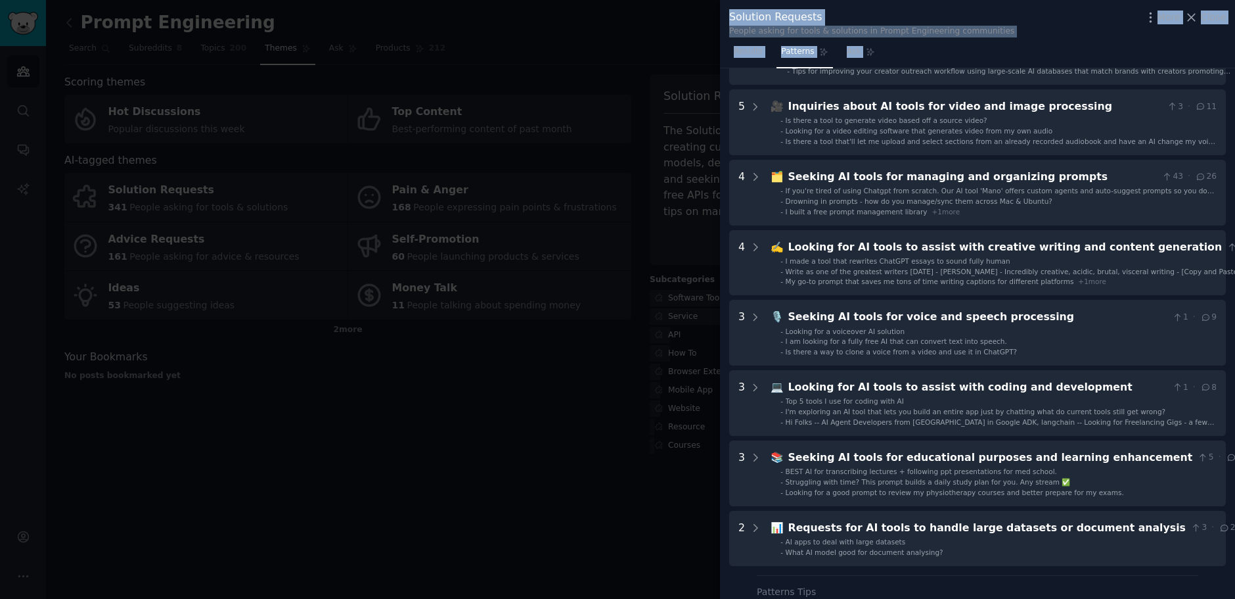
scroll to position [367, 0]
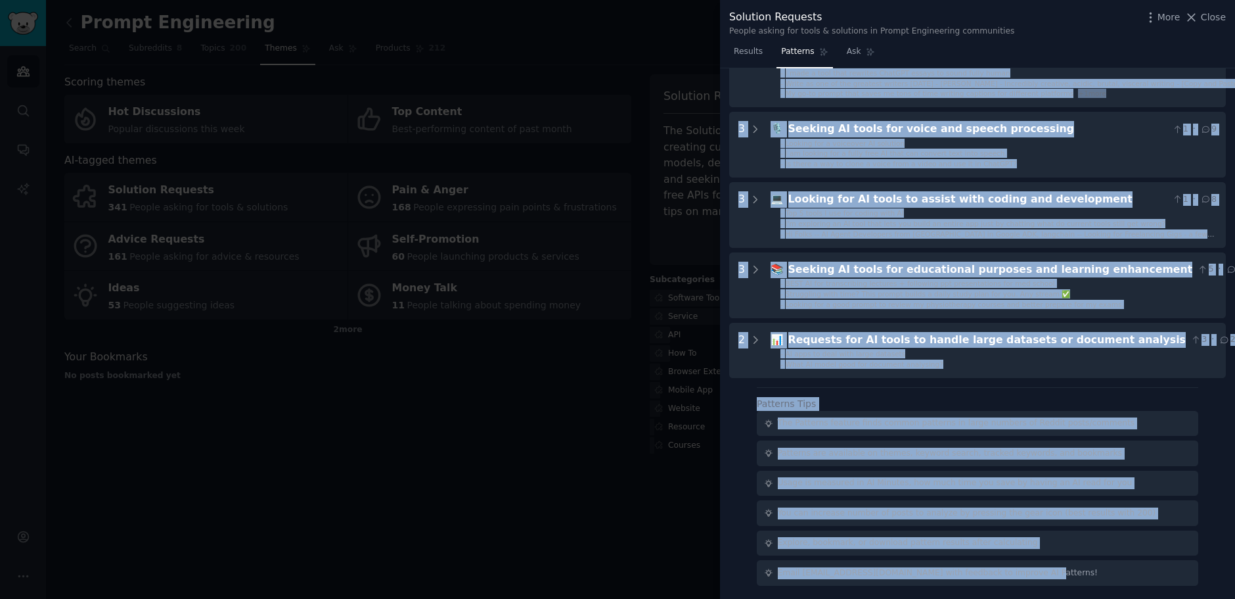
drag, startPoint x: 727, startPoint y: 109, endPoint x: 1065, endPoint y: 586, distance: 584.2
click at [1065, 586] on div "Download Reset Share Pattern s 9 14 📈 Looking for AI solutions to enhance creat…" at bounding box center [977, 333] width 515 height 531
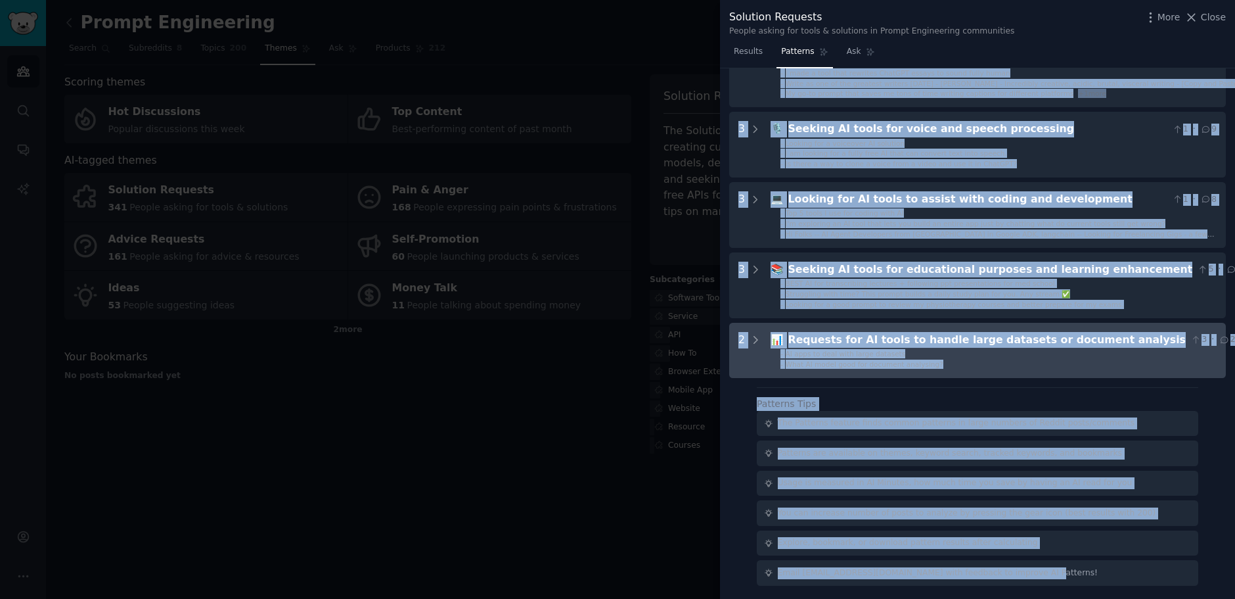
copy div "Pattern s 9 14 📈 Looking for AI solutions to enhance creator marketing workflow…"
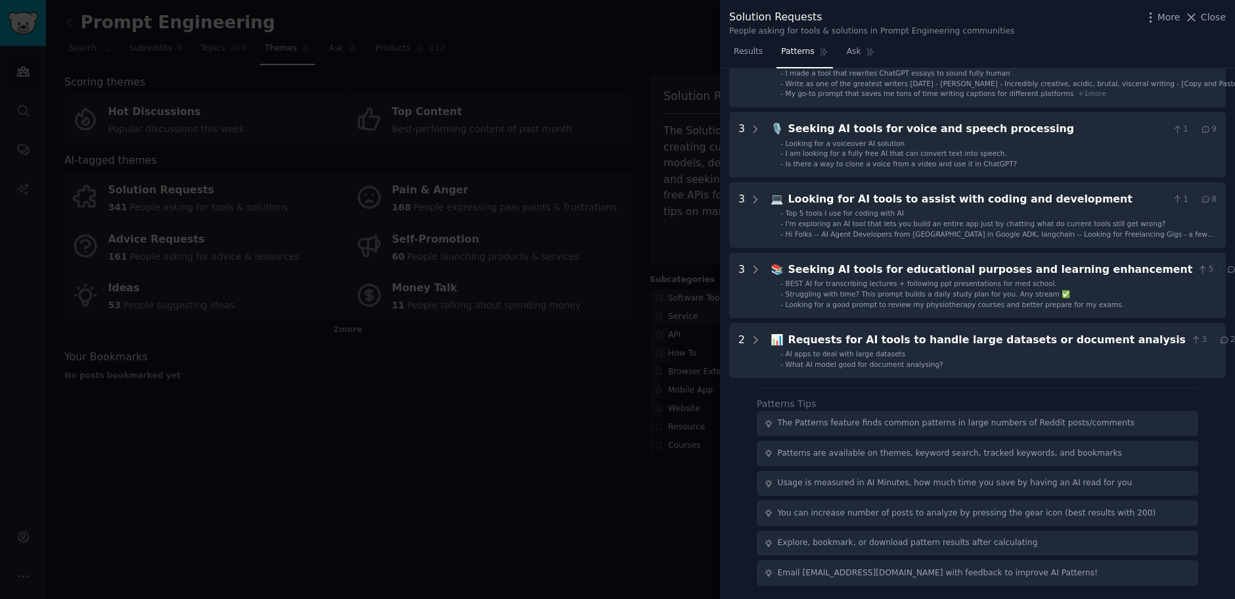
click at [610, 90] on div at bounding box center [617, 299] width 1235 height 599
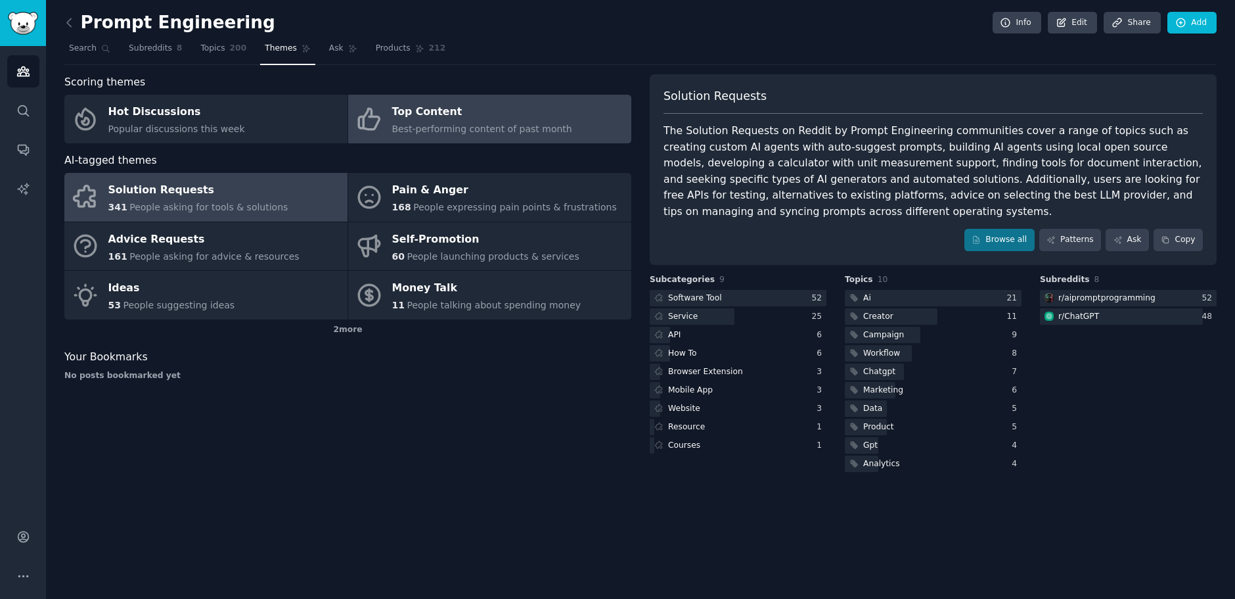
click at [435, 108] on div "Top Content" at bounding box center [482, 112] width 180 height 21
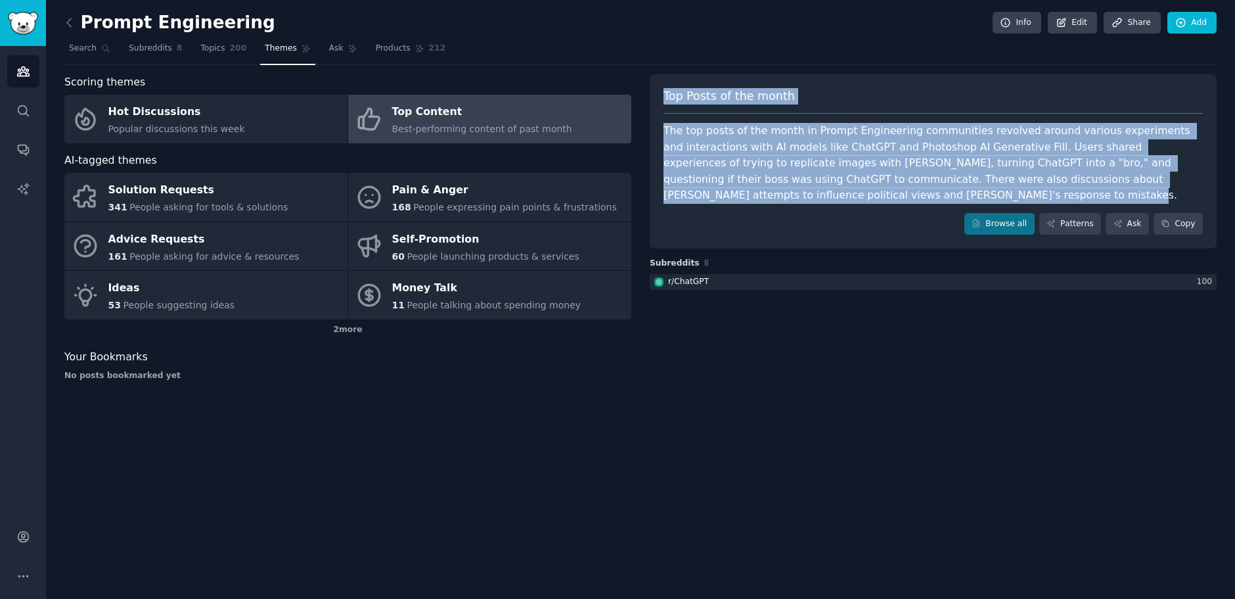
drag, startPoint x: 664, startPoint y: 93, endPoint x: 825, endPoint y: 202, distance: 195.0
click at [825, 202] on div "Top Posts of the month The top posts of the month in Prompt Engineering communi…" at bounding box center [933, 161] width 567 height 175
copy div "Top Posts of the month The top posts of the month in Prompt Engineering communi…"
click at [1084, 221] on link "Patterns" at bounding box center [1071, 224] width 62 height 22
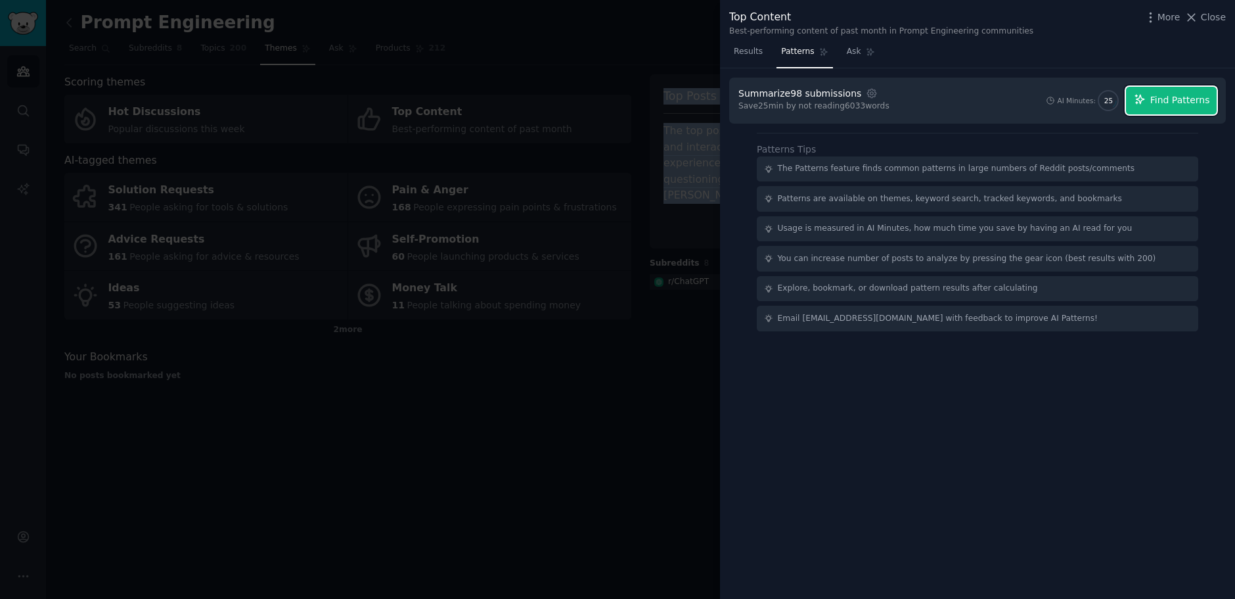
click at [1169, 95] on span "Find Patterns" at bounding box center [1181, 100] width 60 height 14
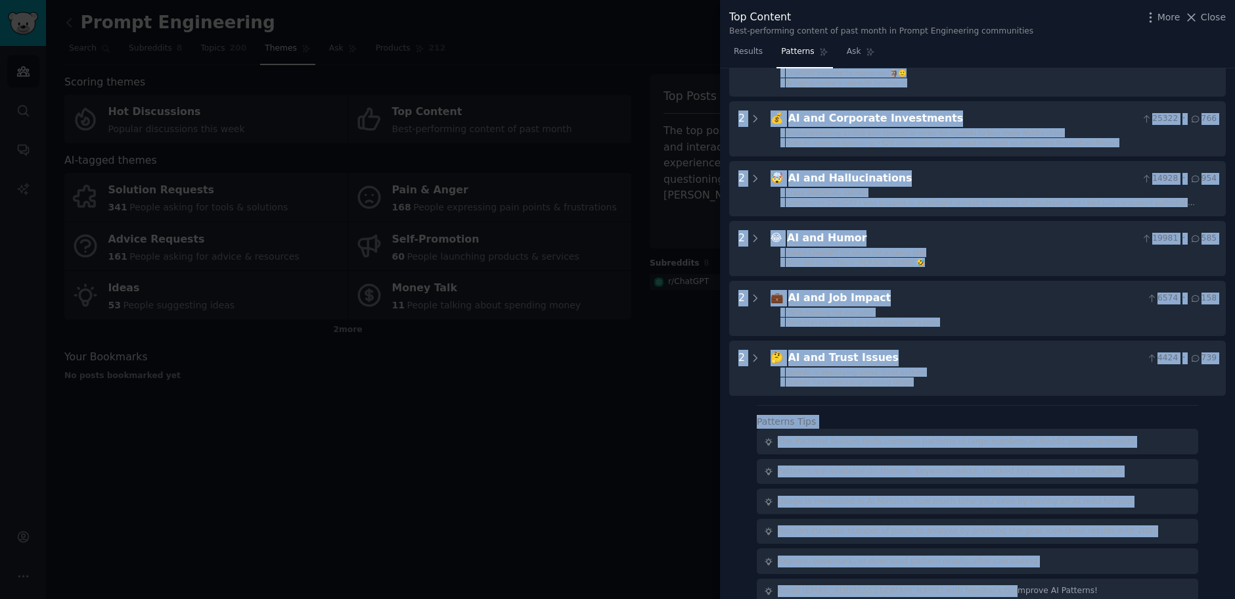
scroll to position [396, 0]
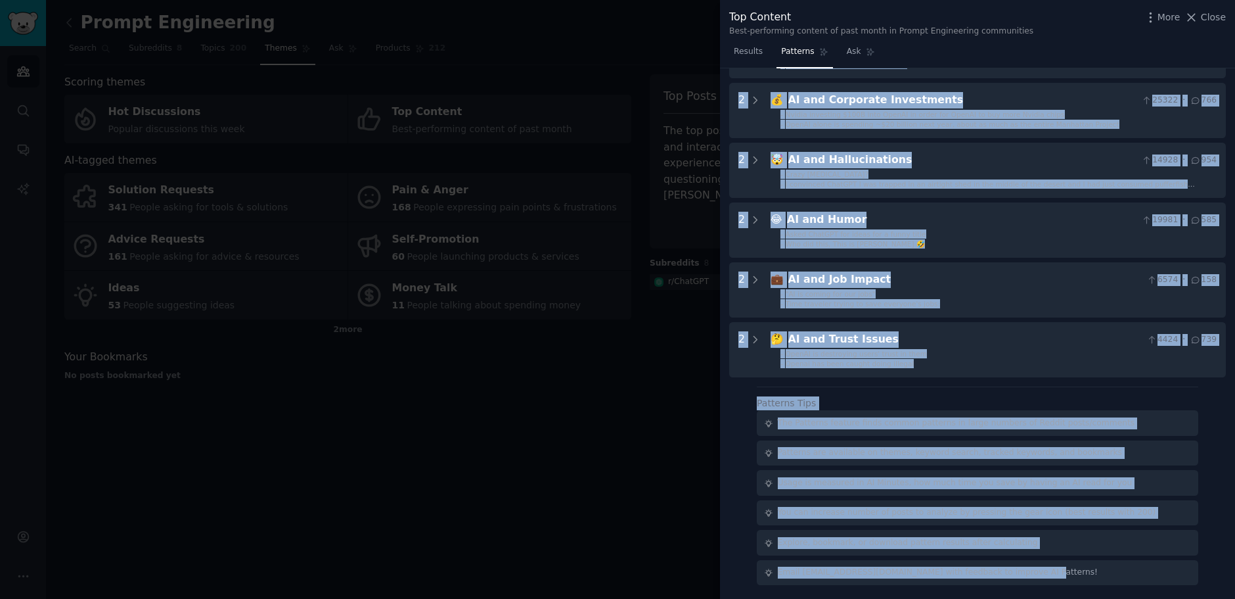
drag, startPoint x: 729, startPoint y: 103, endPoint x: 1044, endPoint y: 574, distance: 565.7
click at [1044, 574] on div "Download Reset Share Pattern s 10 5 🤣 Humorous AI Failures 56609 · 2934 - Gemin…" at bounding box center [977, 333] width 515 height 531
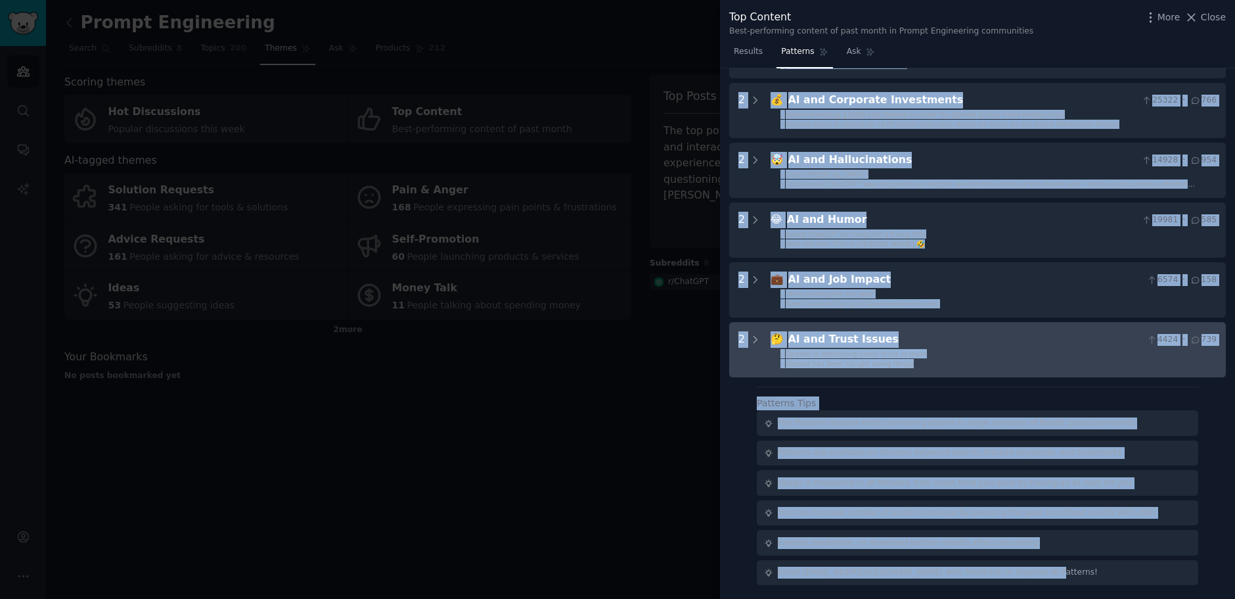
copy div "Pattern s 10 5 🤣 Humorous AI Failures 56609 · 2934 - Gemini loses its mind afte…"
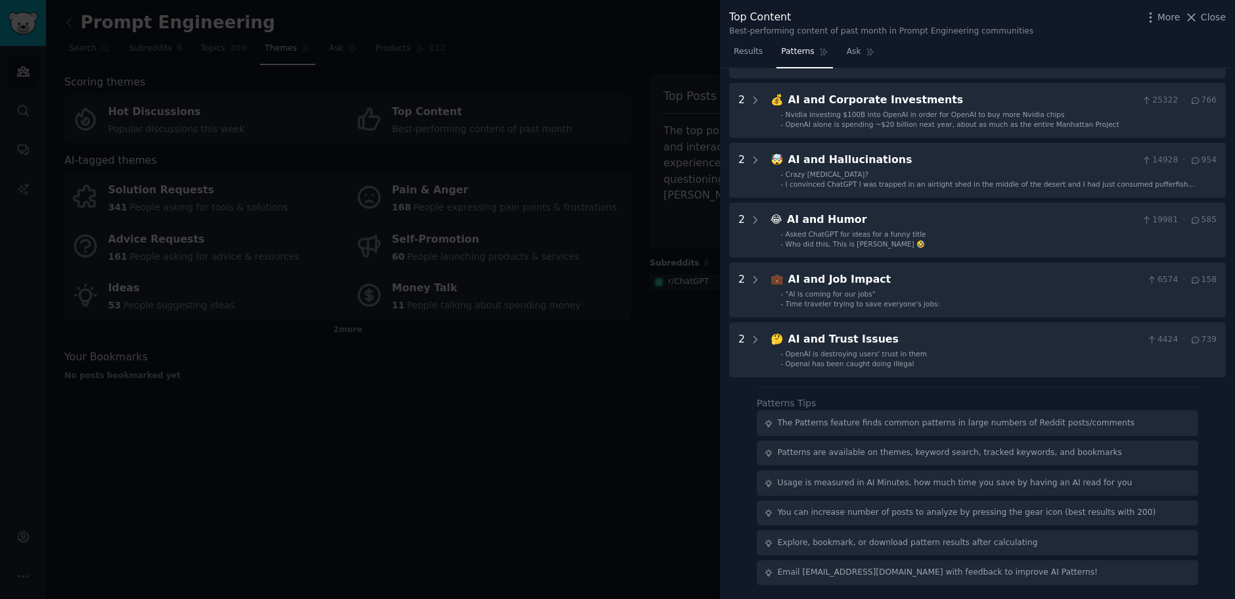
click at [1065, 42] on div "Results Patterns Ask" at bounding box center [977, 54] width 515 height 27
click at [851, 51] on span "Ask" at bounding box center [854, 52] width 14 height 12
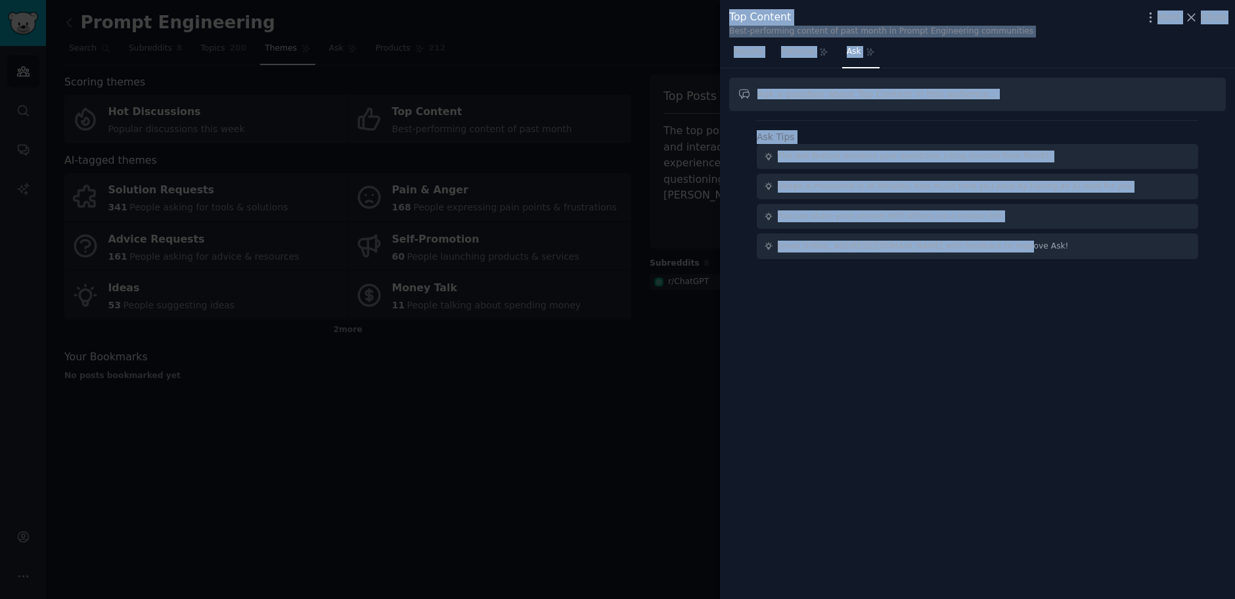
drag, startPoint x: 731, startPoint y: 16, endPoint x: 1051, endPoint y: 306, distance: 431.7
click at [1051, 306] on div "Top Content Best-performing content of past month in Prompt Engineering communi…" at bounding box center [977, 299] width 515 height 599
click at [1006, 137] on div "Ask Tips The Ask feature answers your questions, citing sources from Reddit. Us…" at bounding box center [978, 194] width 442 height 129
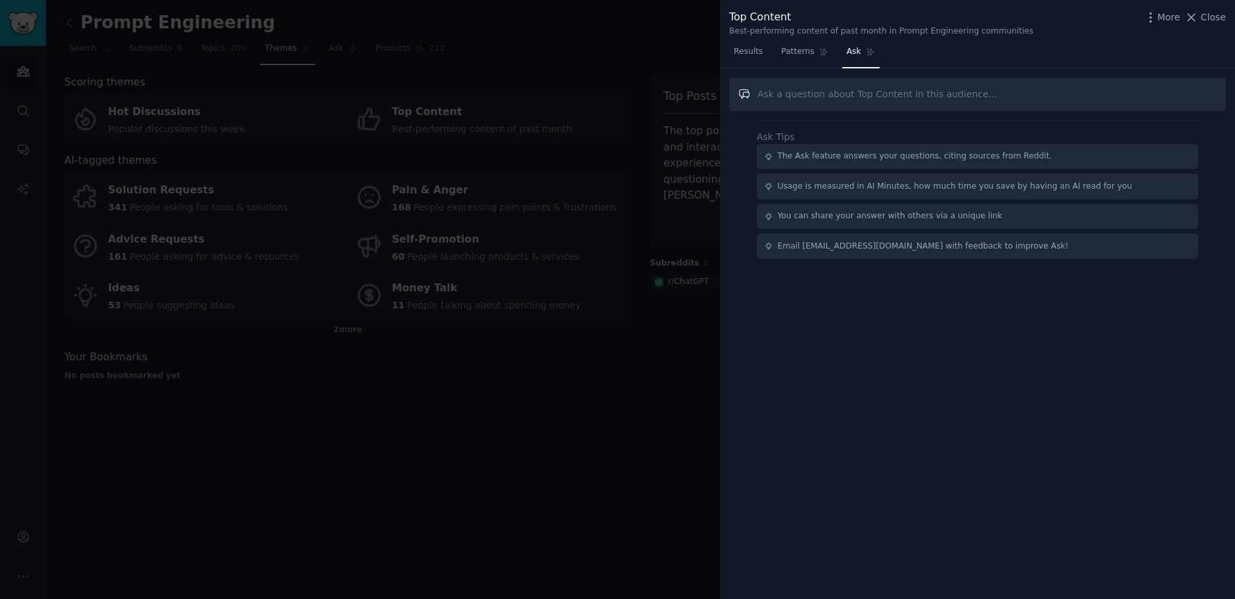
click at [802, 93] on input "text" at bounding box center [977, 95] width 497 height 34
type input "How do you improve your experience using ChatGPT-5?"
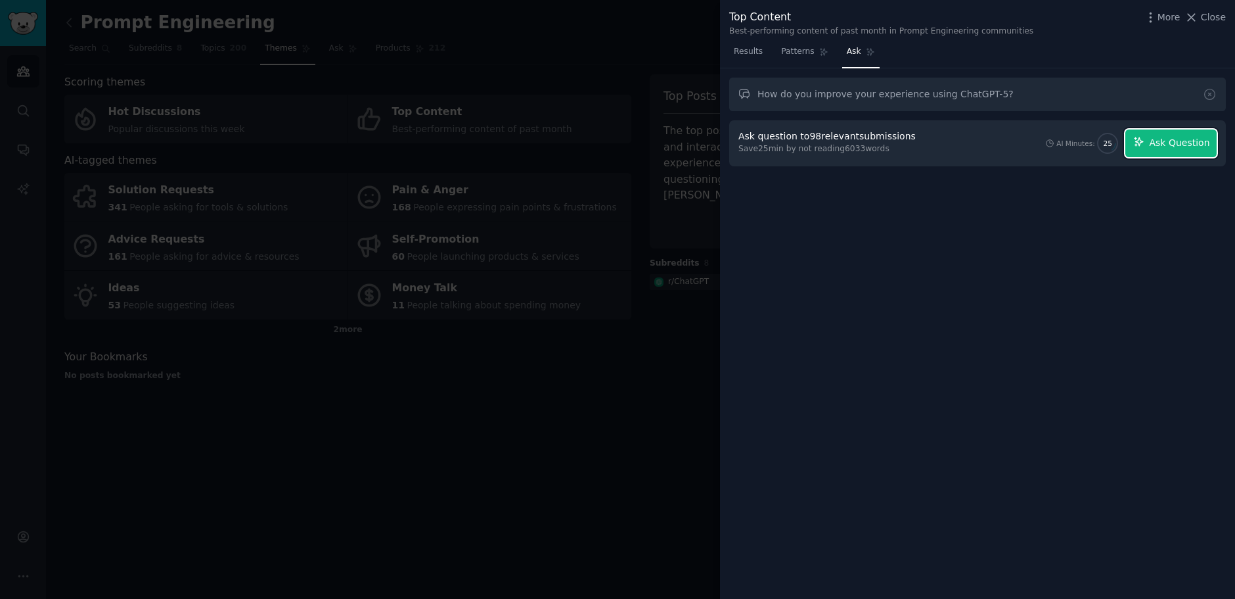
click at [1187, 143] on span "Ask Question" at bounding box center [1179, 143] width 60 height 14
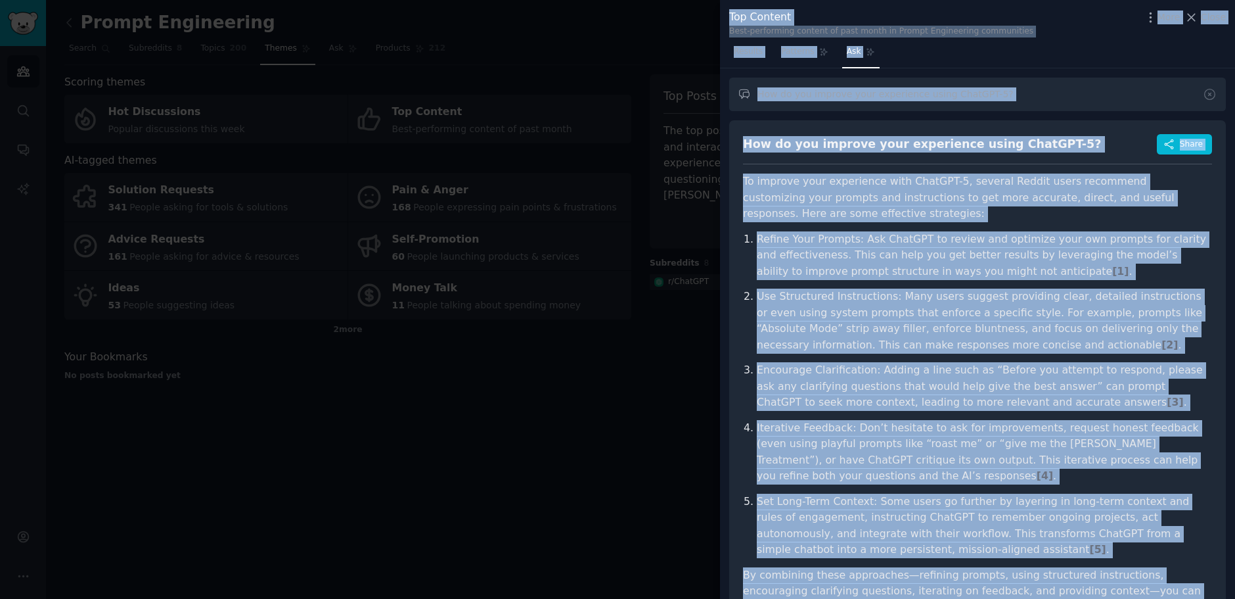
drag, startPoint x: 731, startPoint y: 16, endPoint x: 1223, endPoint y: 593, distance: 758.4
click at [1223, 593] on div "Top Content Best-performing content of past month in Prompt Engineering communi…" at bounding box center [977, 299] width 515 height 599
copy div "Top Content Best-performing content of past month in Prompt Engineering communi…"
click at [1221, 224] on div "How do you improve your experience using ChatGPT-5? Share To improve your exper…" at bounding box center [977, 379] width 497 height 518
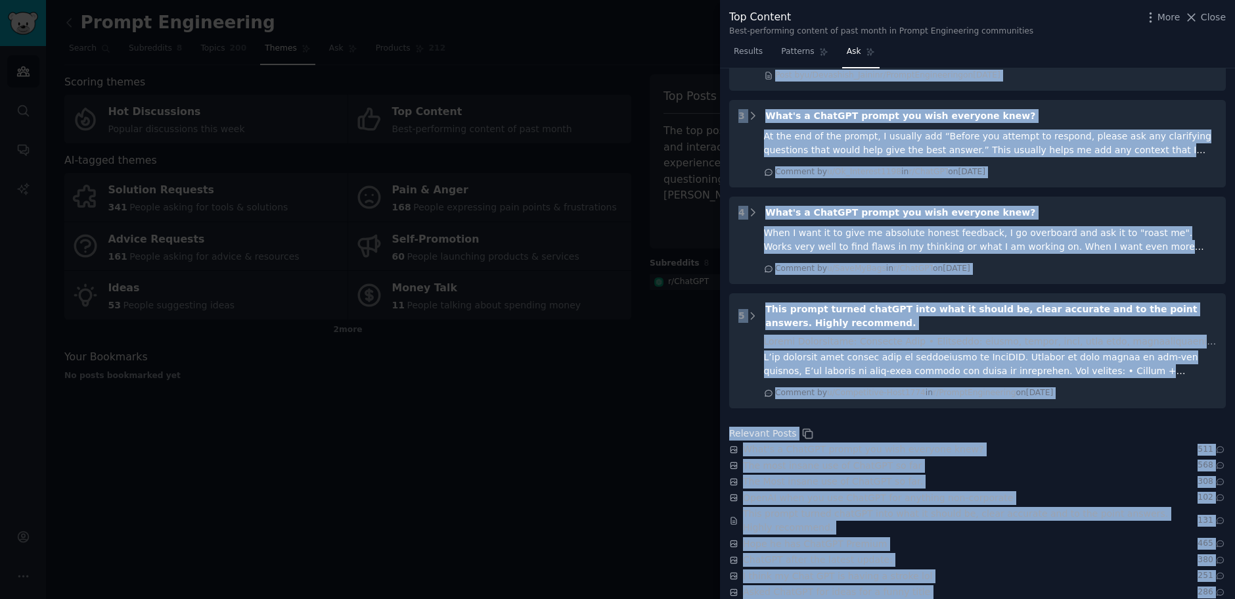
scroll to position [787, 0]
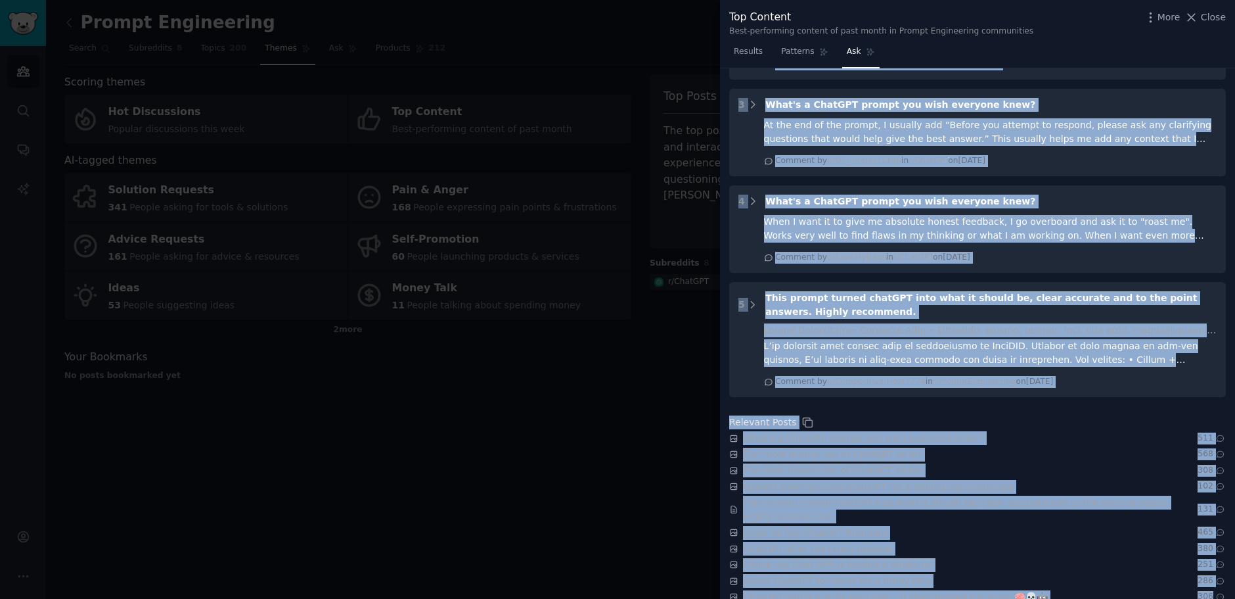
drag, startPoint x: 745, startPoint y: 125, endPoint x: 1220, endPoint y: 592, distance: 665.9
click at [1220, 592] on div "How do you improve your experience using ChatGPT-5? How do you improve your exp…" at bounding box center [977, 333] width 515 height 531
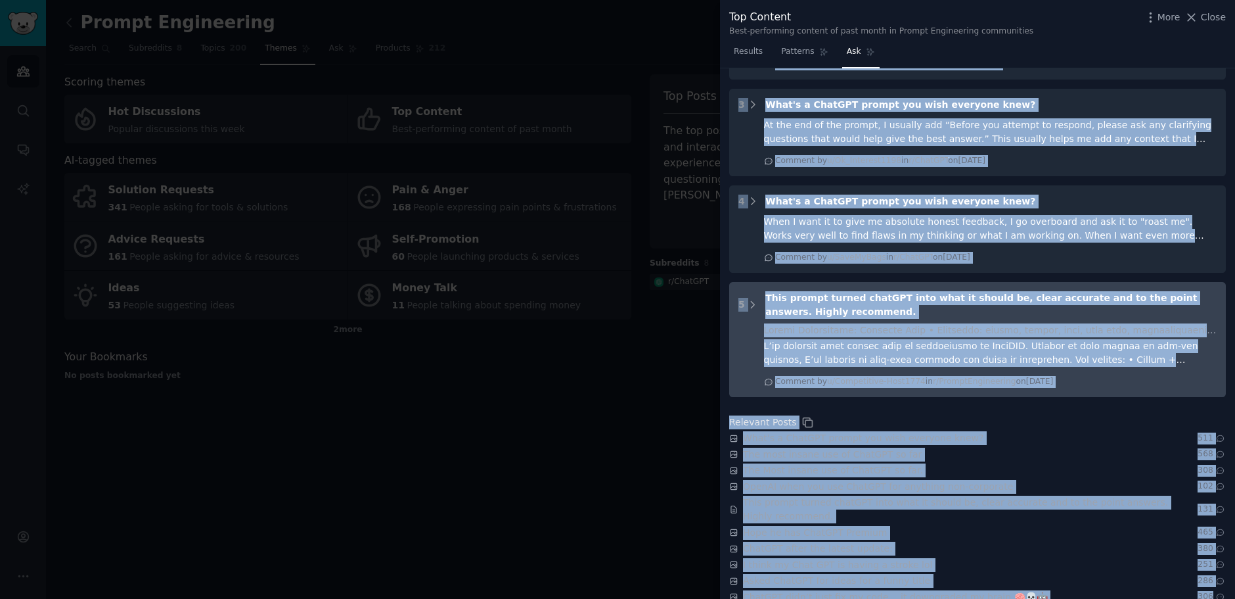
copy div "experience and the quality of output from ChatGPT-5. 1 What's a ChatGPT prompt …"
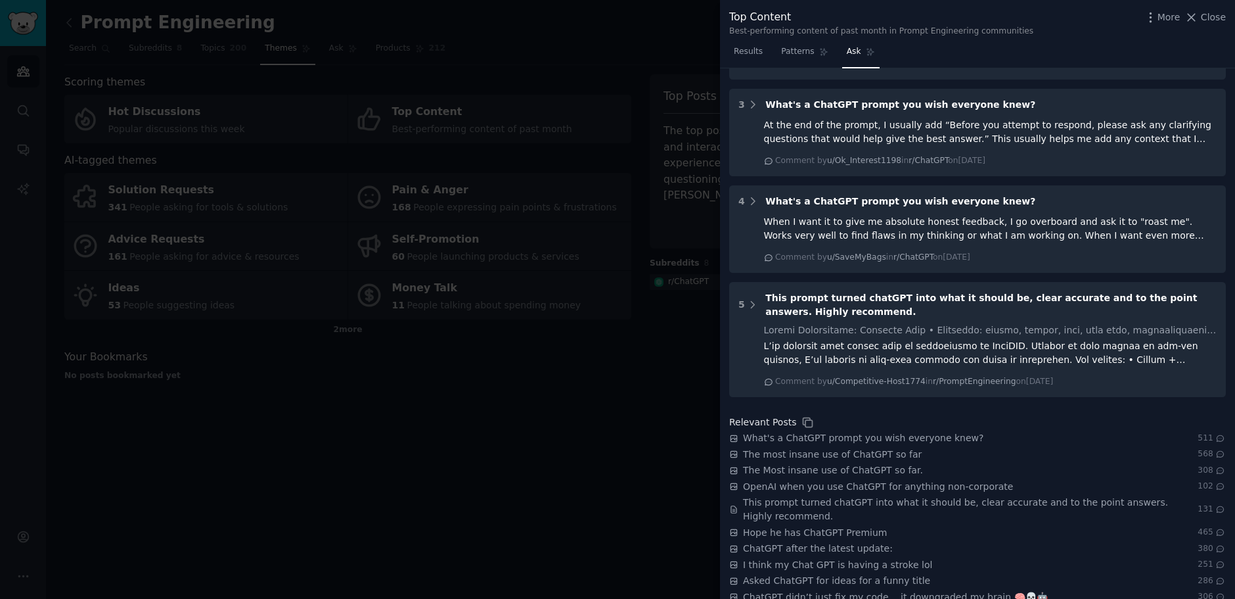
click at [681, 52] on div at bounding box center [617, 299] width 1235 height 599
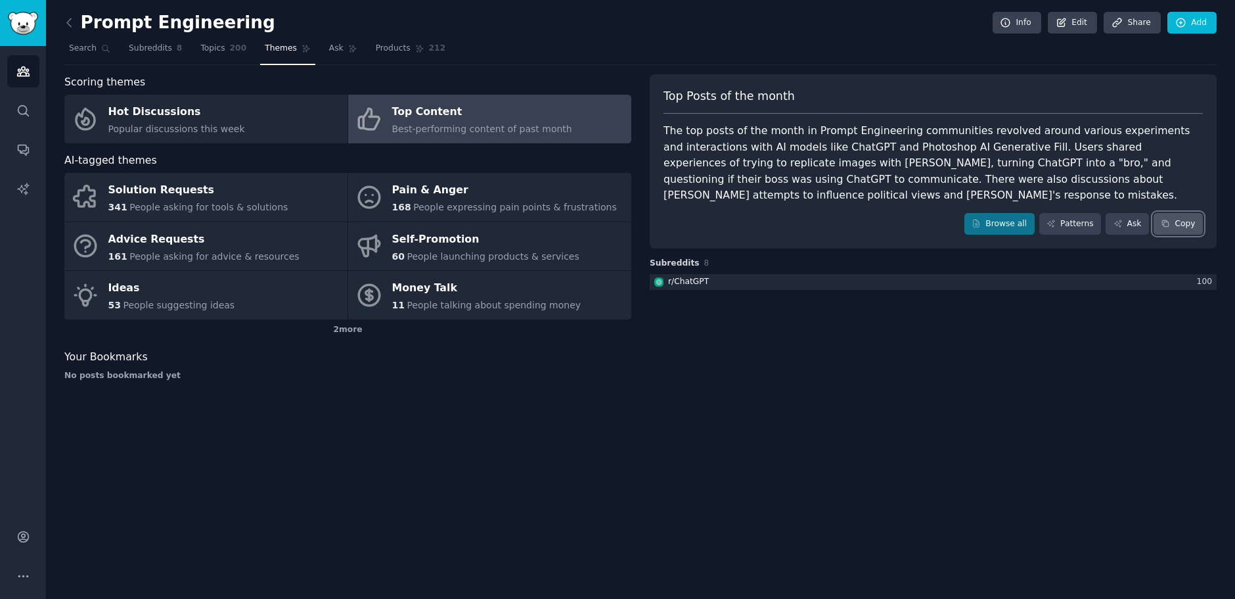
click at [1162, 221] on button "Copy" at bounding box center [1178, 224] width 49 height 22
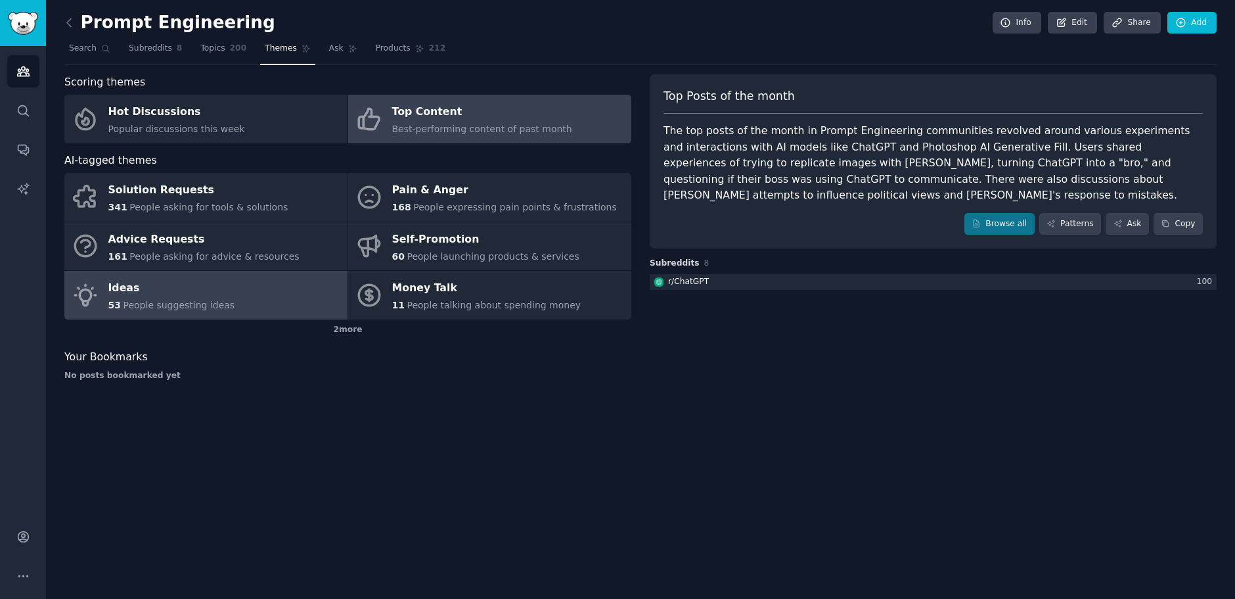
click at [128, 288] on div "Ideas" at bounding box center [171, 288] width 127 height 21
